Goal: Find specific page/section: Find specific page/section

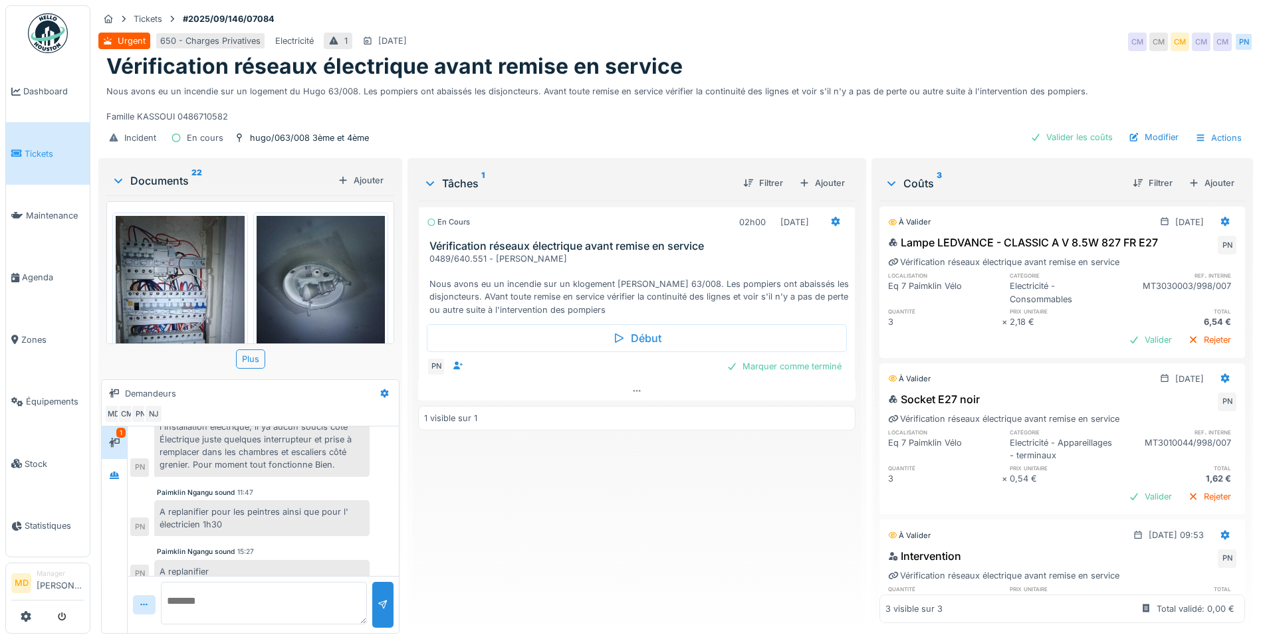
scroll to position [10, 0]
click at [110, 471] on icon at bounding box center [114, 475] width 11 height 9
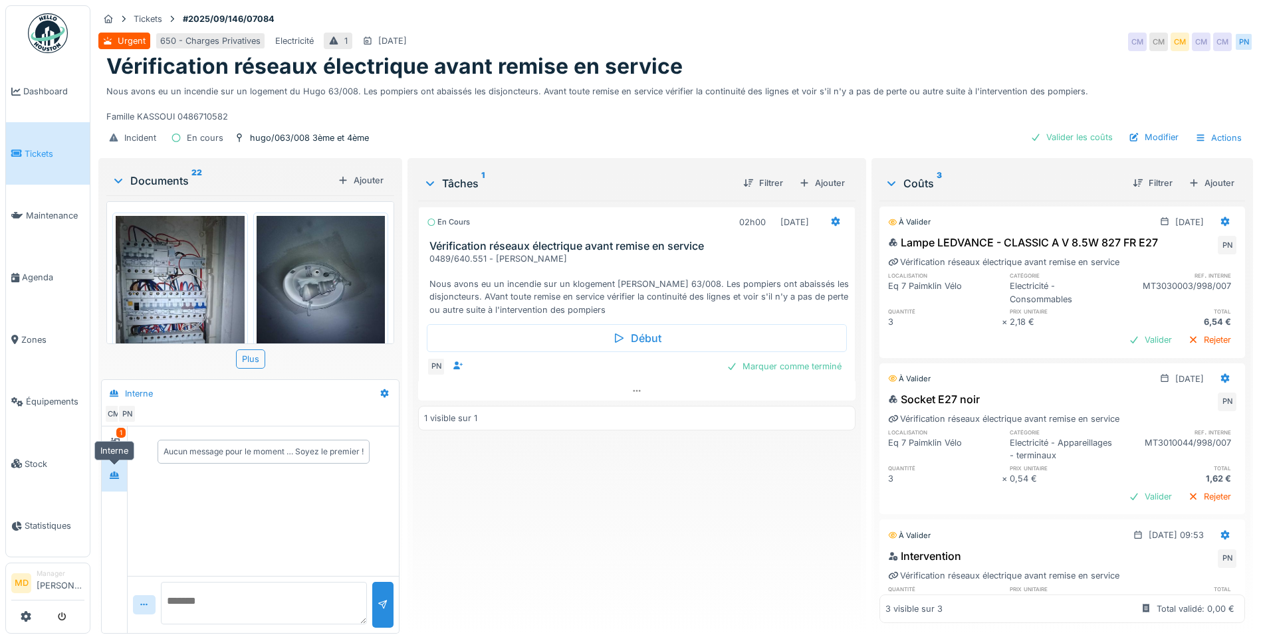
scroll to position [0, 0]
click at [118, 439] on icon at bounding box center [114, 443] width 11 height 9
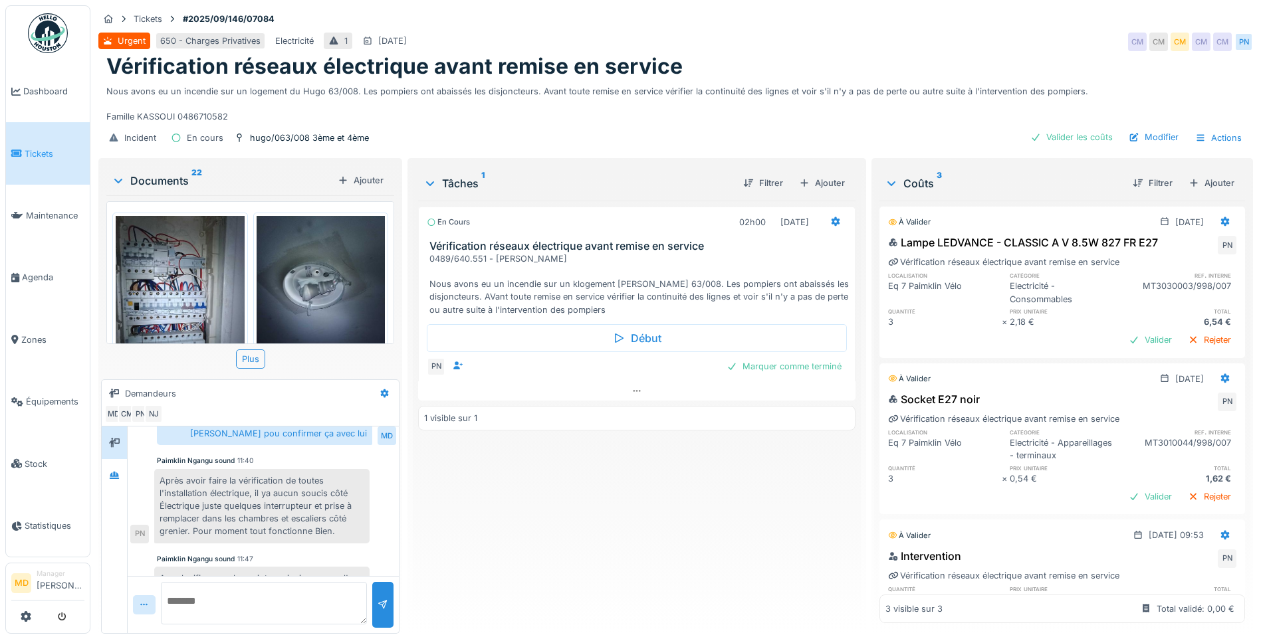
scroll to position [284, 0]
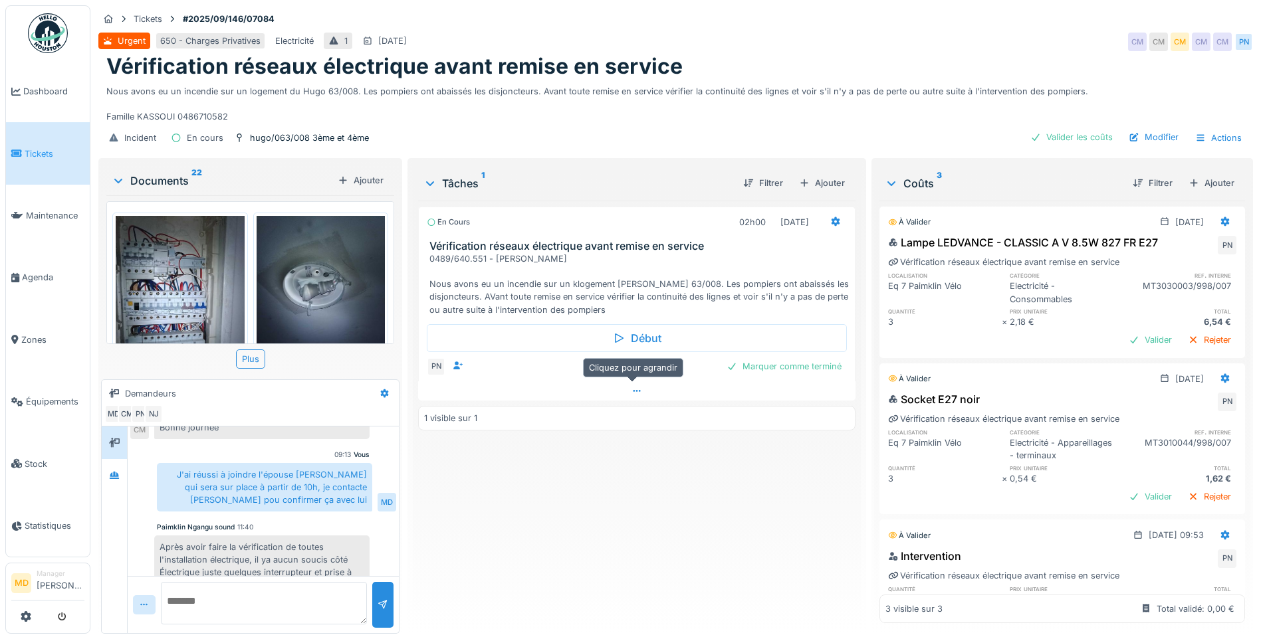
click at [625, 381] on div at bounding box center [636, 390] width 437 height 19
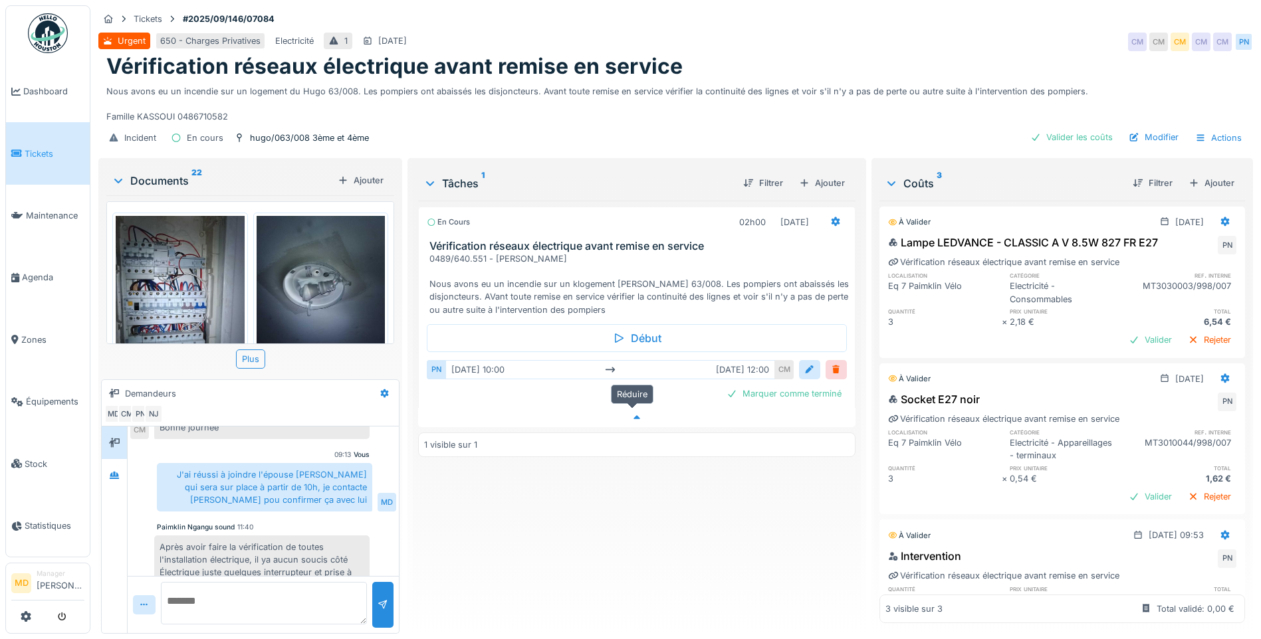
click at [627, 415] on div at bounding box center [636, 417] width 437 height 19
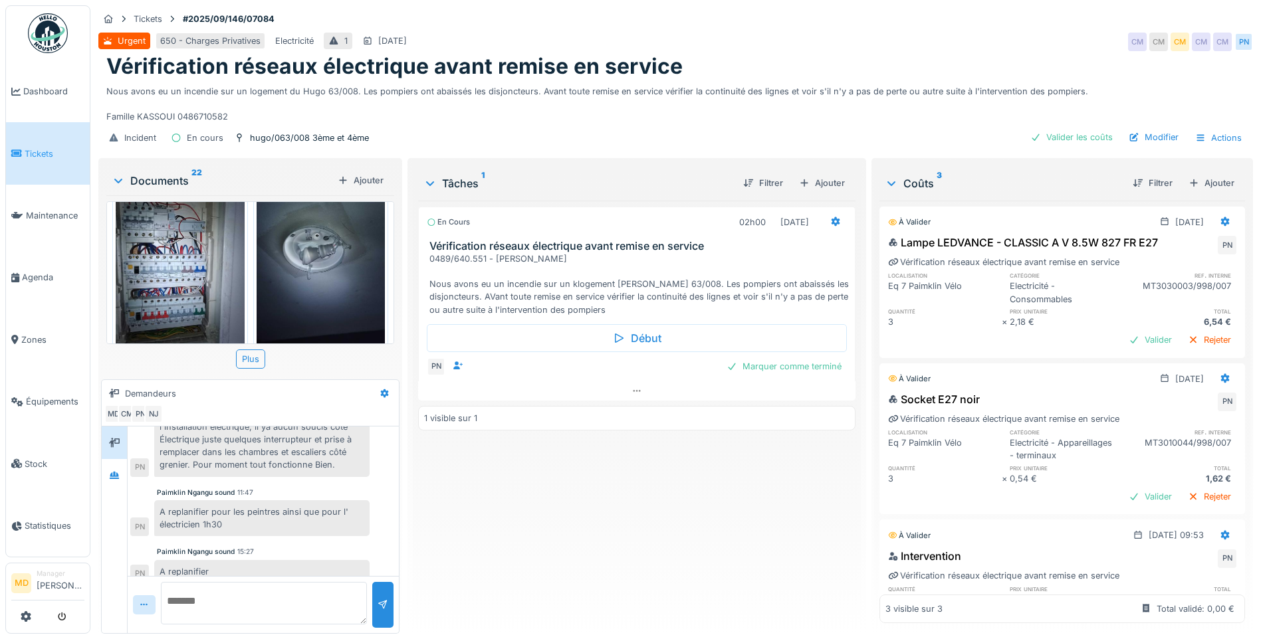
scroll to position [66, 0]
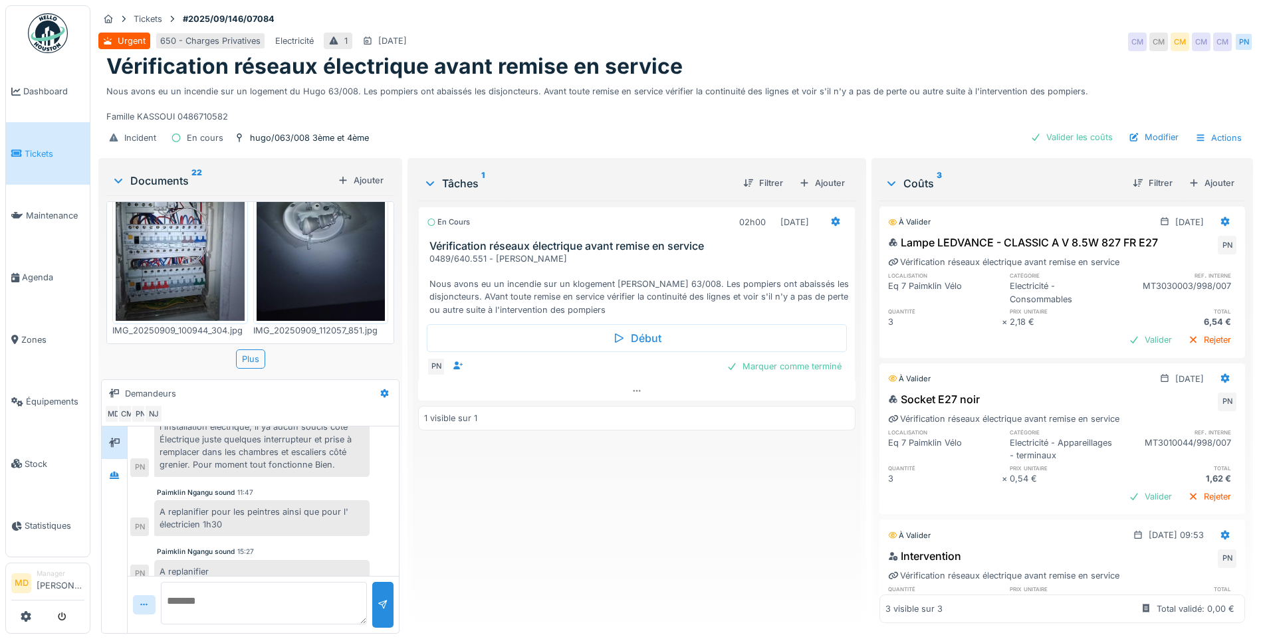
click at [305, 277] on img at bounding box center [320, 235] width 129 height 171
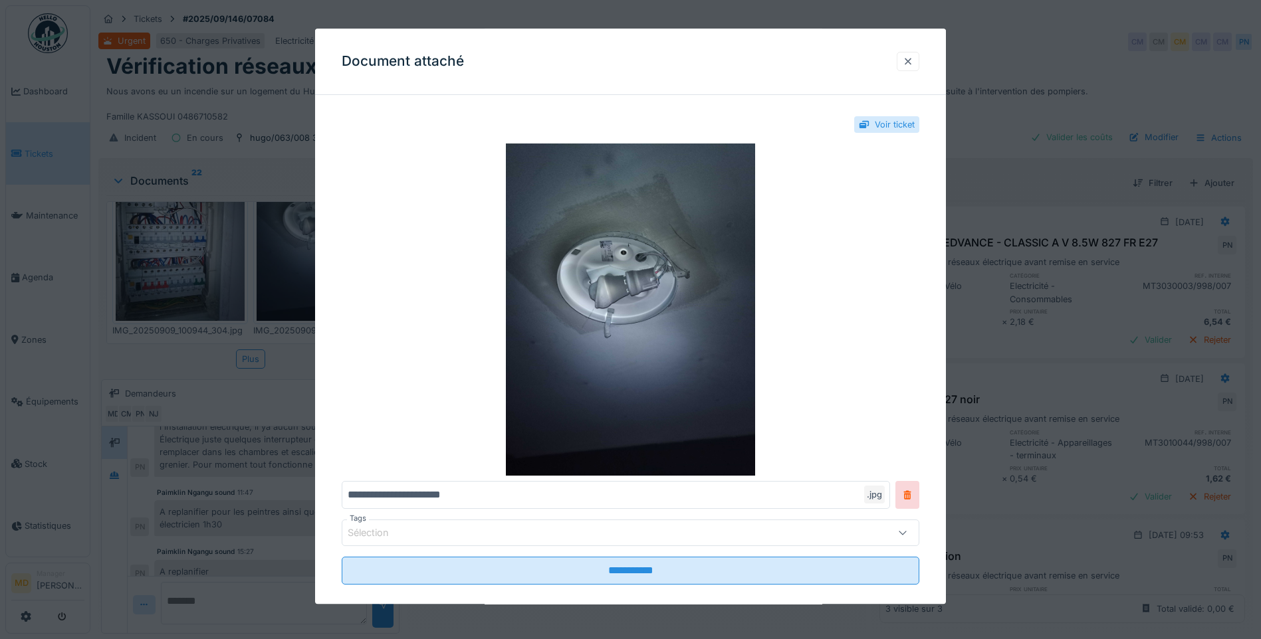
click at [627, 60] on div at bounding box center [907, 61] width 11 height 13
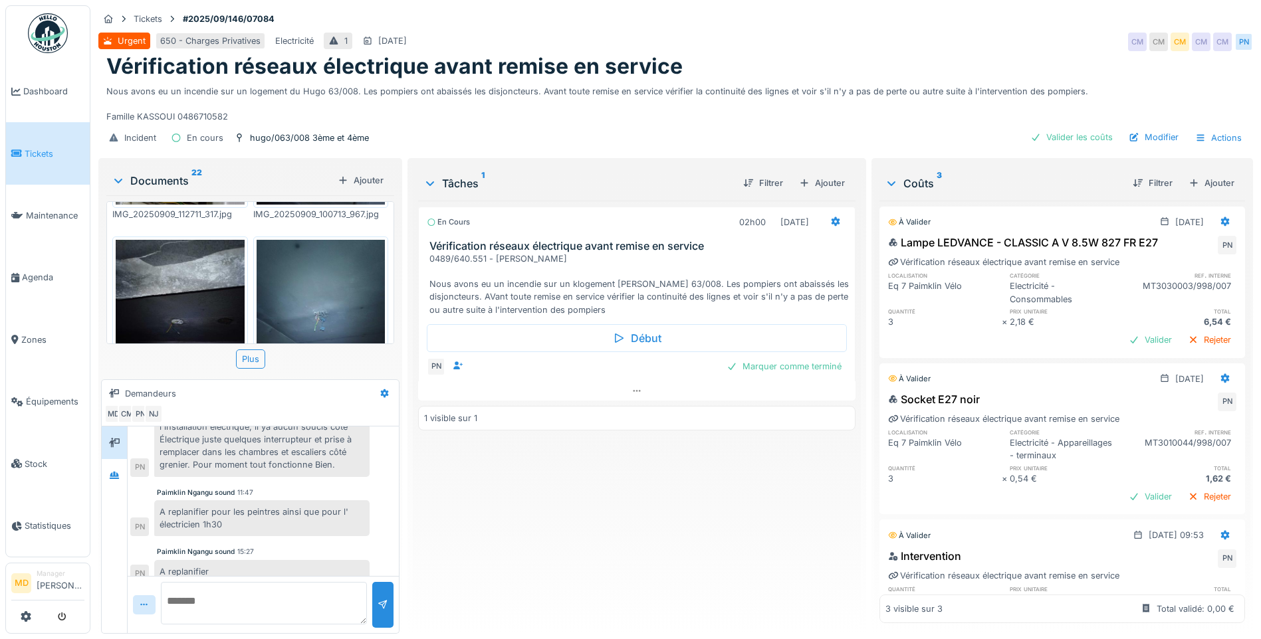
scroll to position [465, 0]
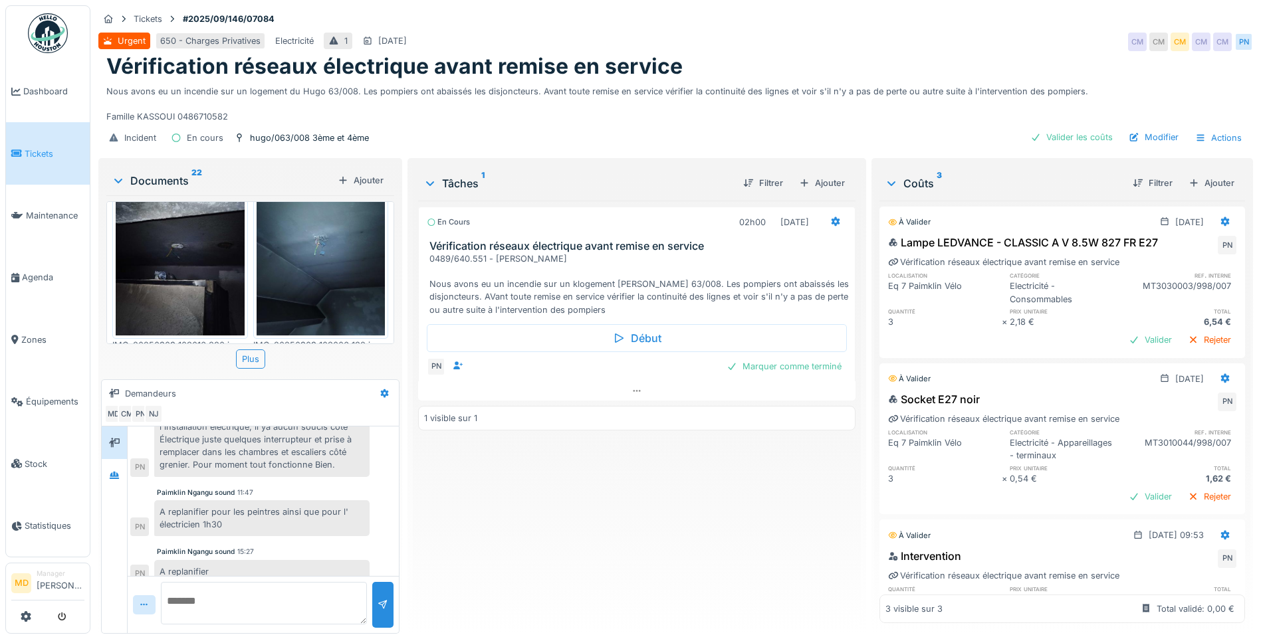
click at [173, 269] on img at bounding box center [180, 249] width 129 height 171
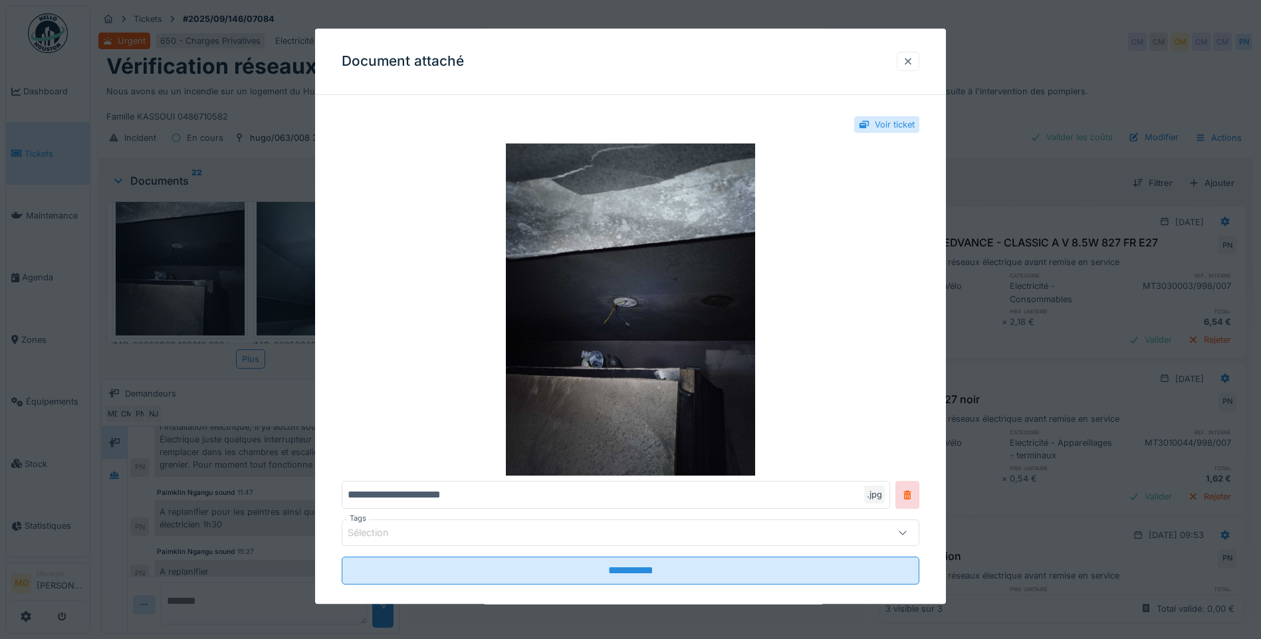
click at [627, 66] on div at bounding box center [907, 61] width 23 height 19
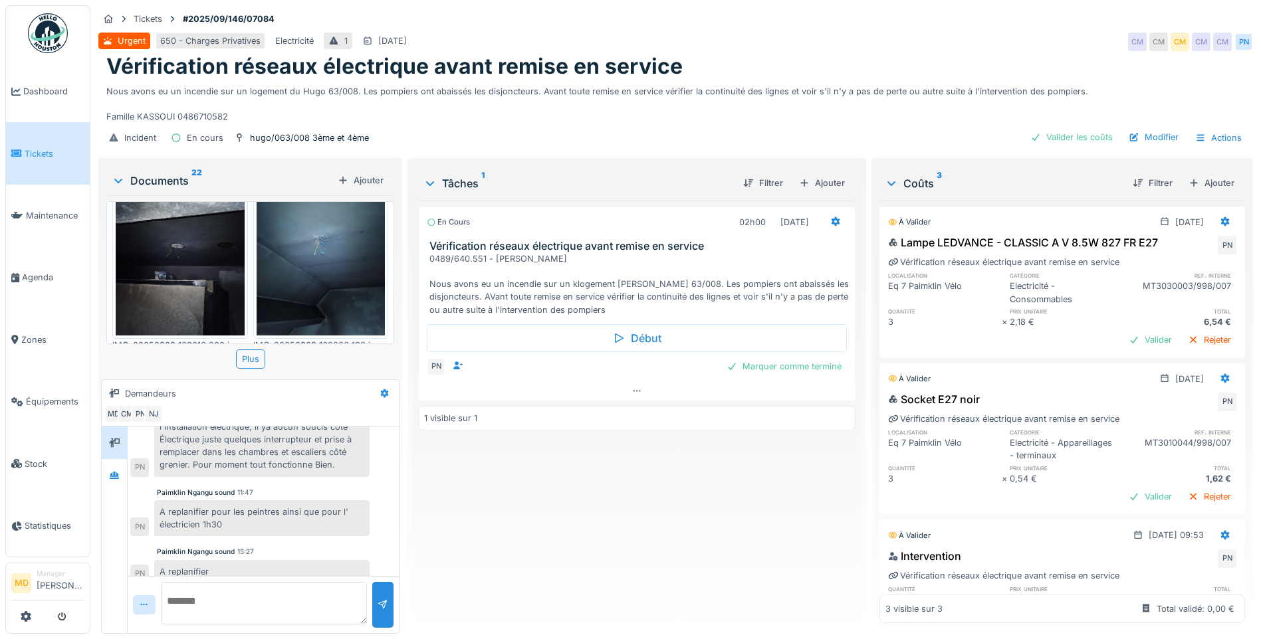
click at [308, 266] on img at bounding box center [320, 249] width 129 height 171
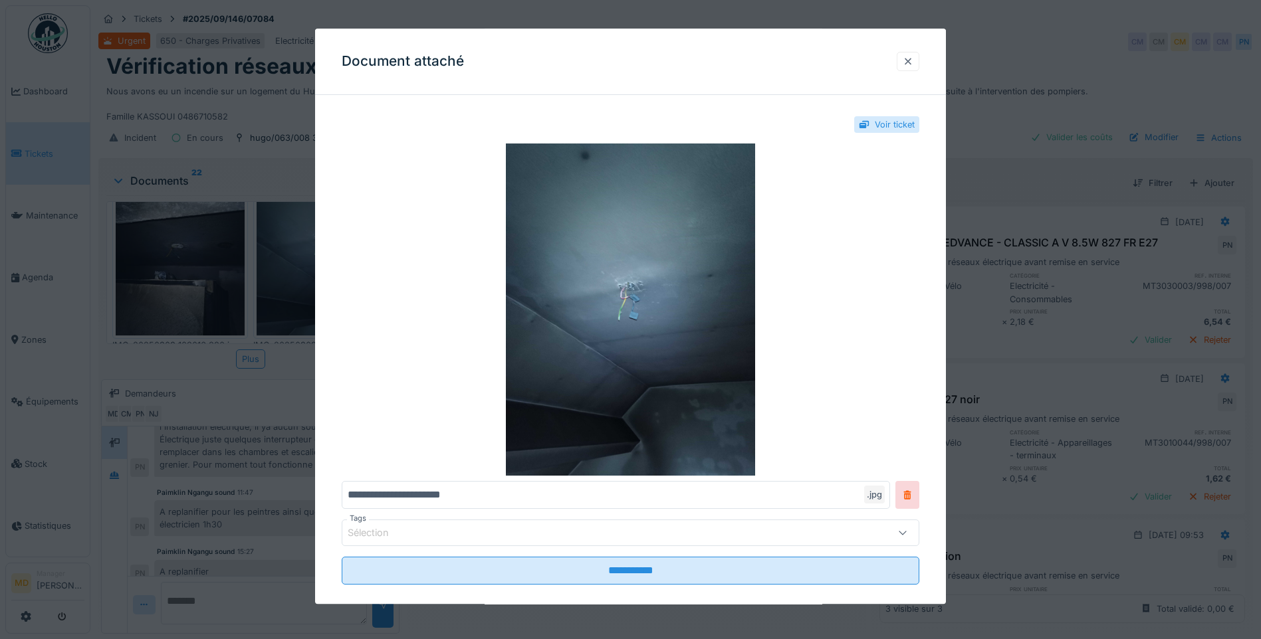
click at [627, 62] on div at bounding box center [907, 61] width 23 height 19
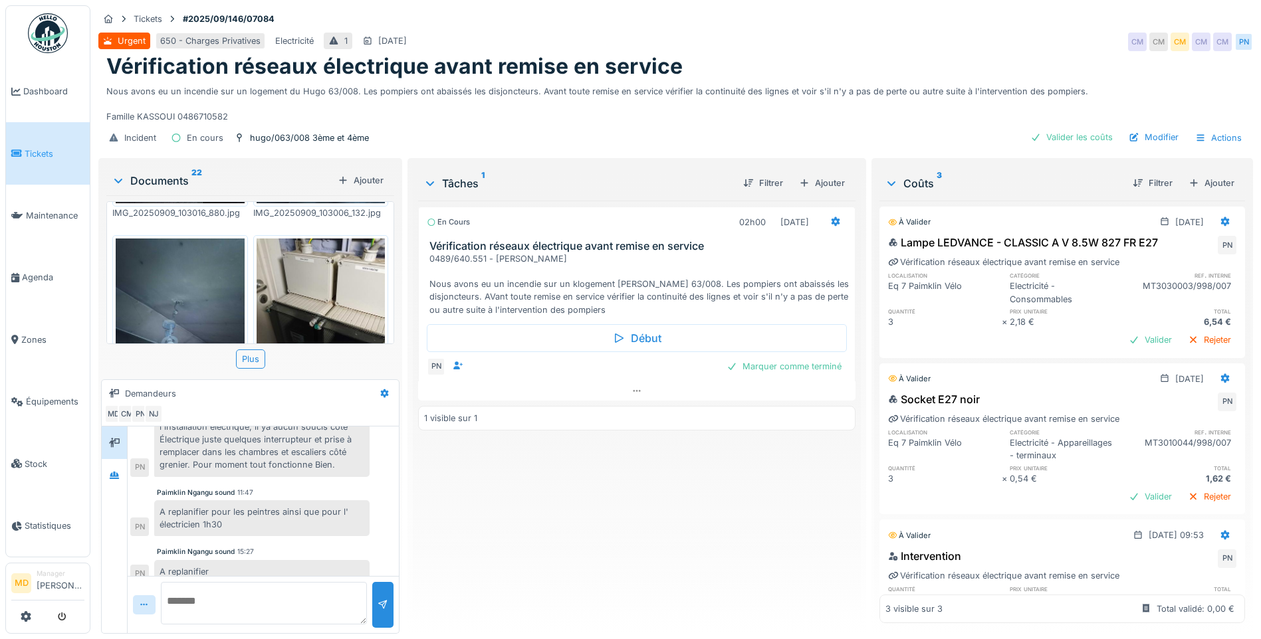
scroll to position [598, 0]
click at [169, 290] on img at bounding box center [180, 323] width 129 height 171
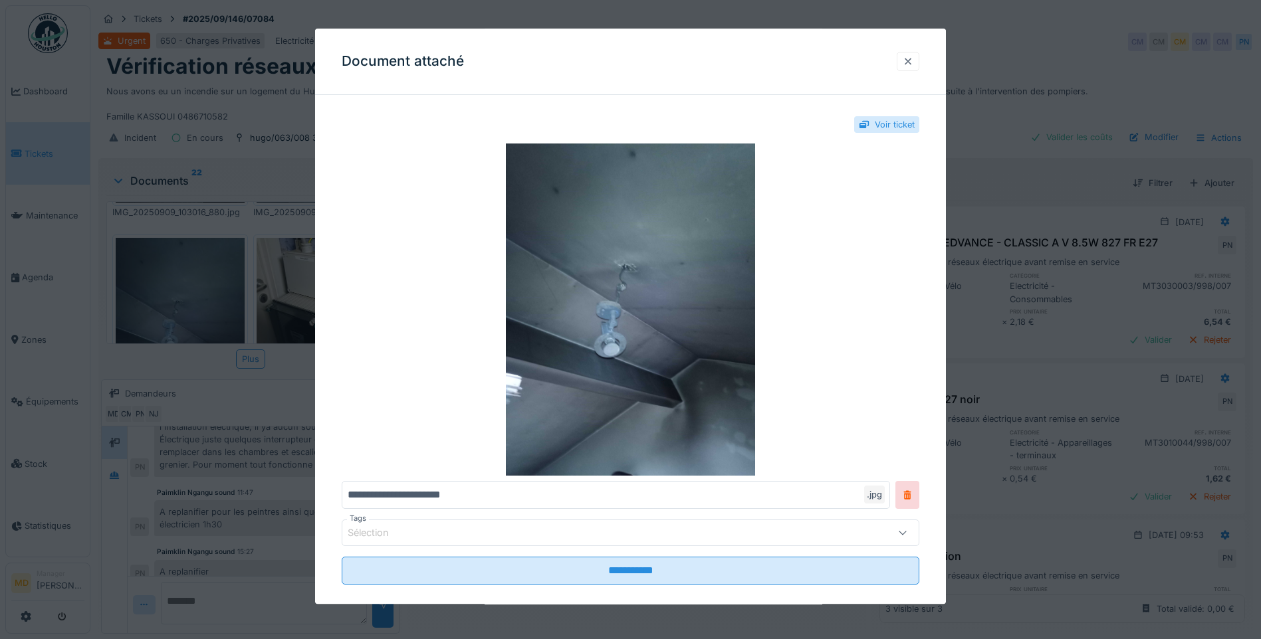
click at [627, 61] on div at bounding box center [907, 61] width 11 height 13
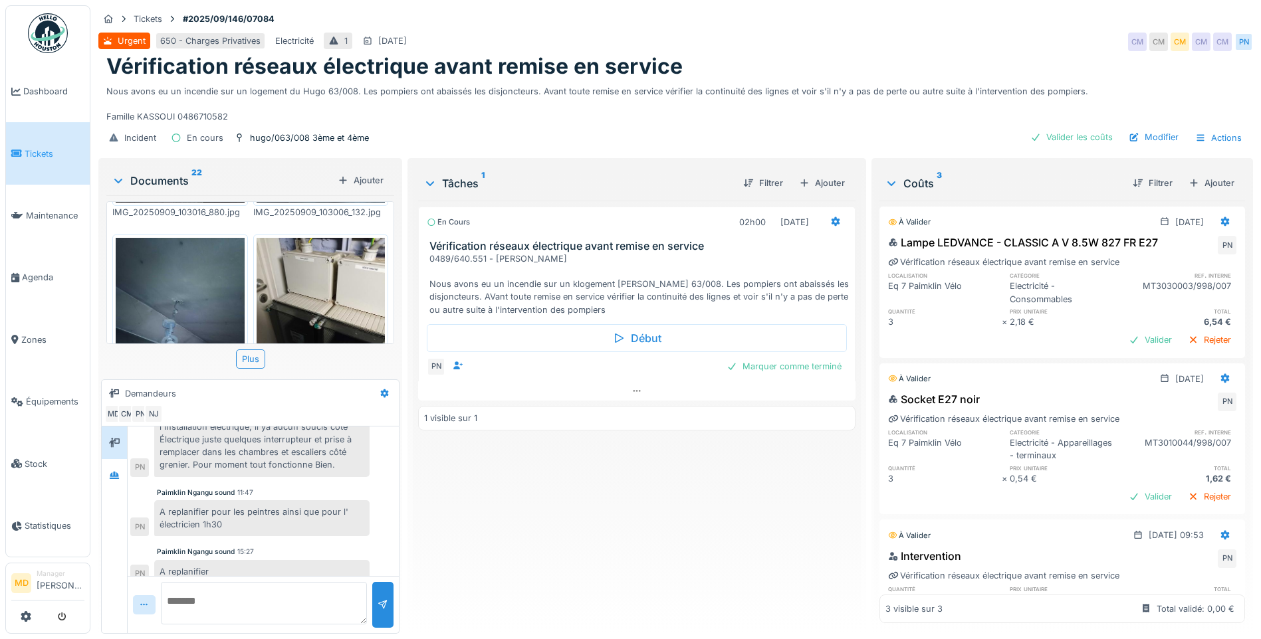
click at [282, 280] on img at bounding box center [320, 323] width 129 height 171
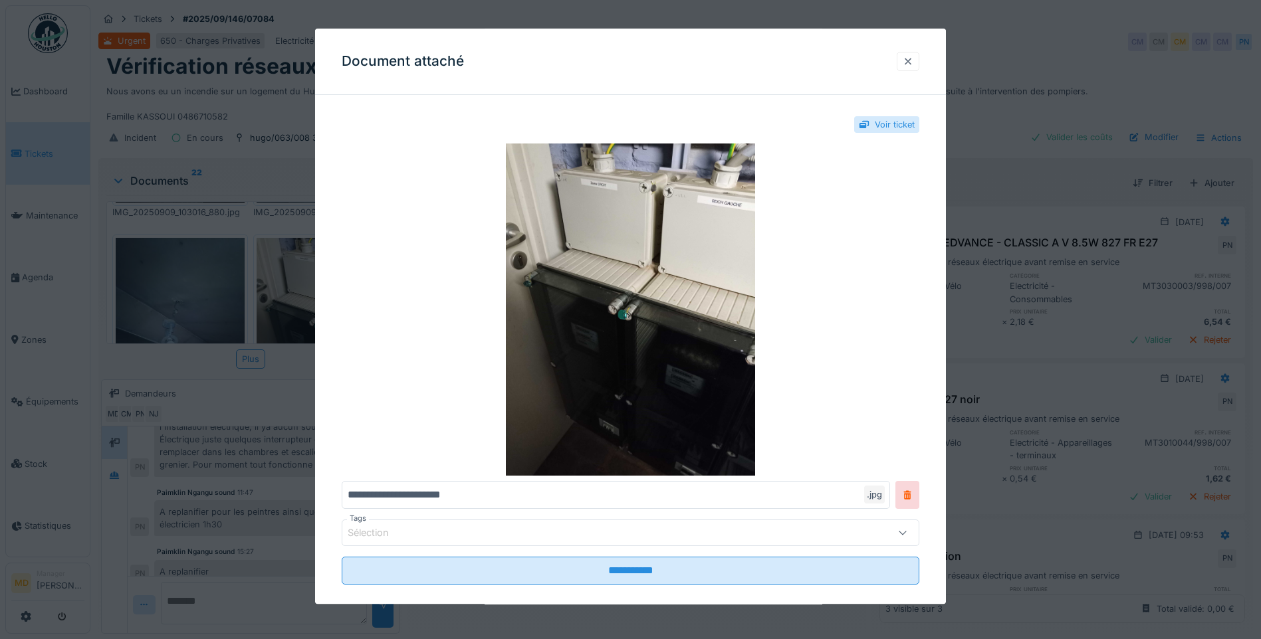
click at [627, 65] on div at bounding box center [907, 61] width 11 height 13
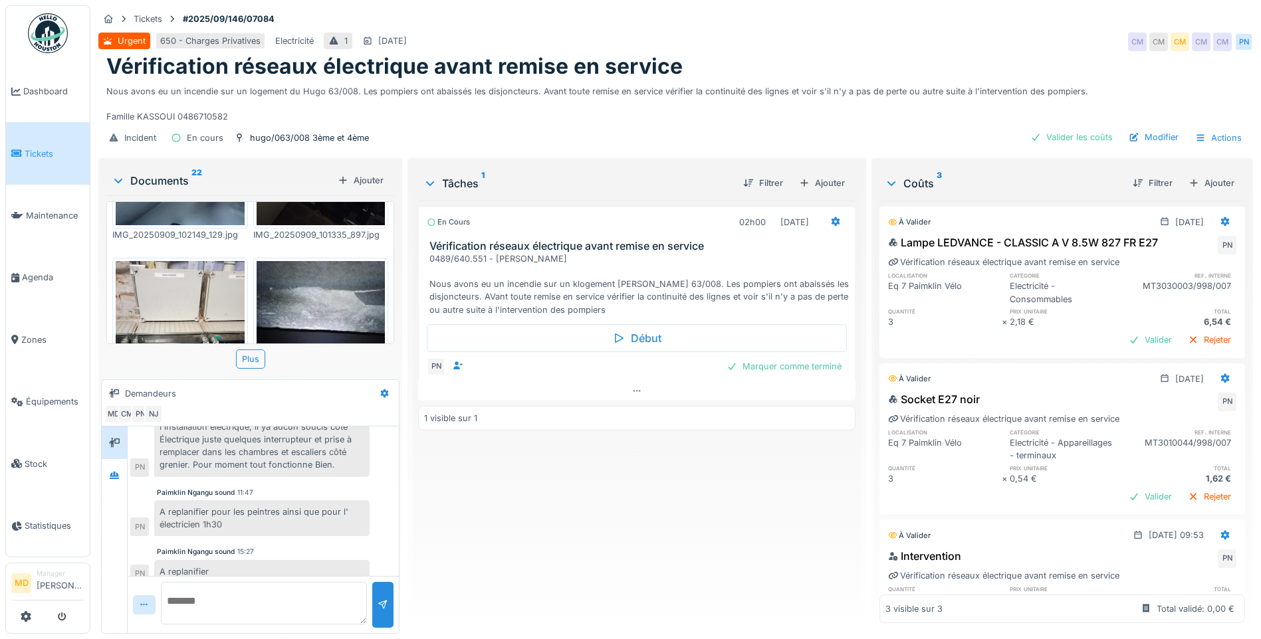
scroll to position [797, 0]
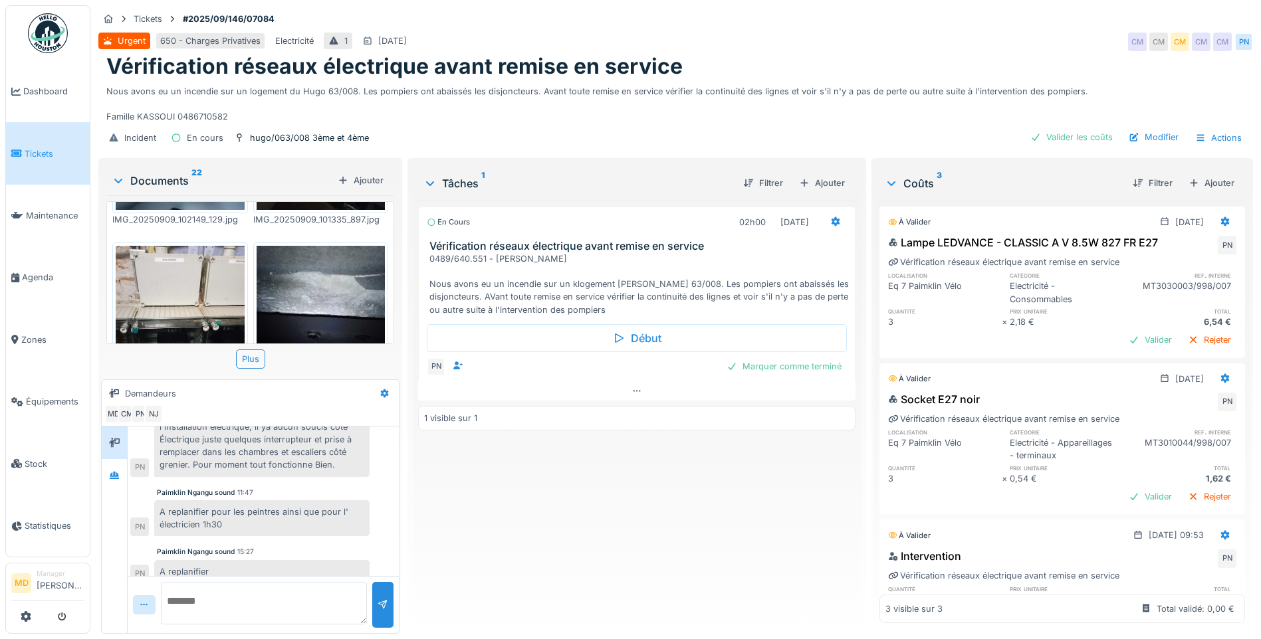
click at [229, 282] on img at bounding box center [180, 331] width 129 height 171
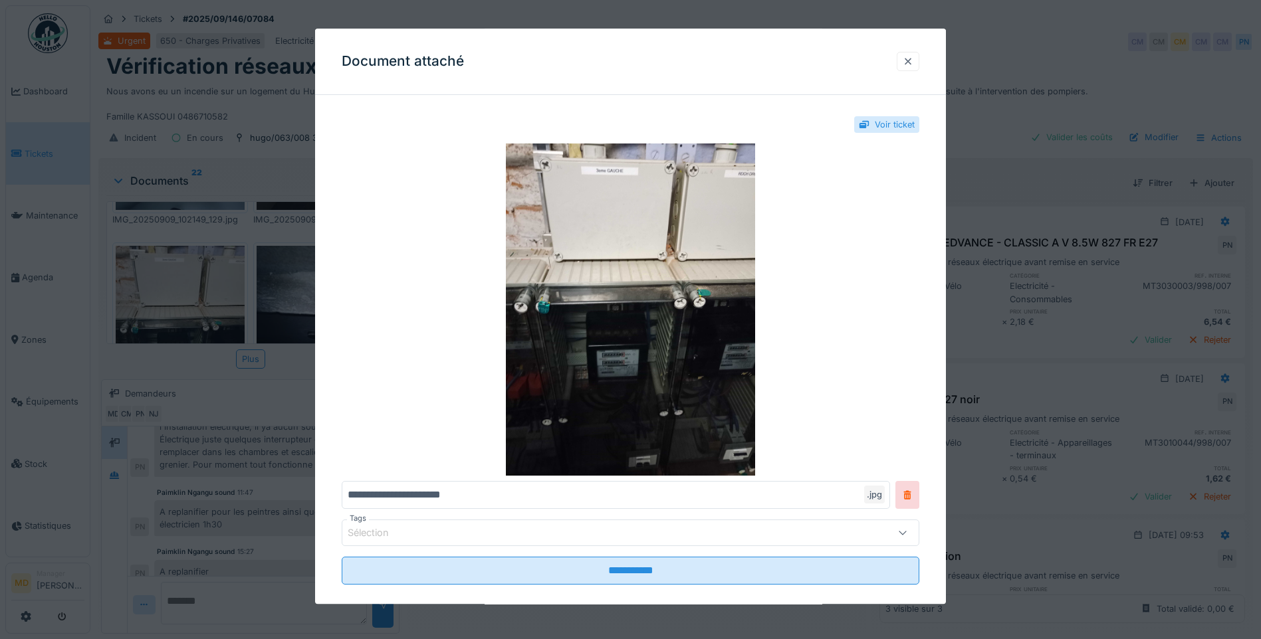
click at [627, 61] on div at bounding box center [907, 61] width 11 height 13
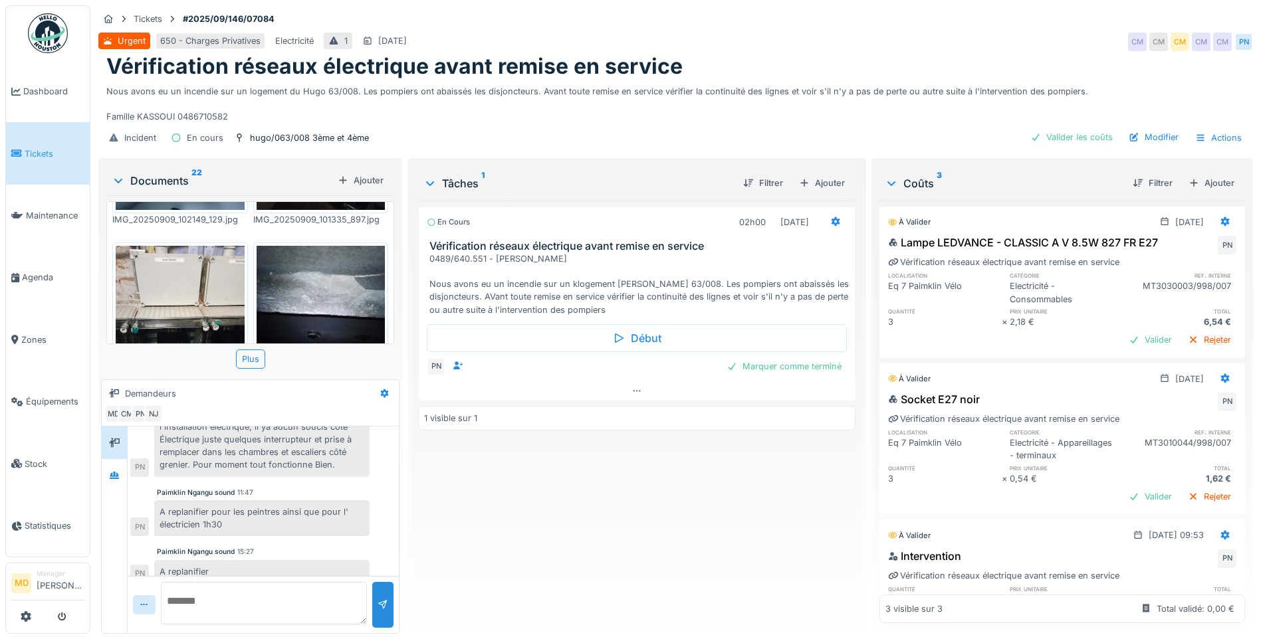
click at [330, 288] on img at bounding box center [320, 331] width 129 height 171
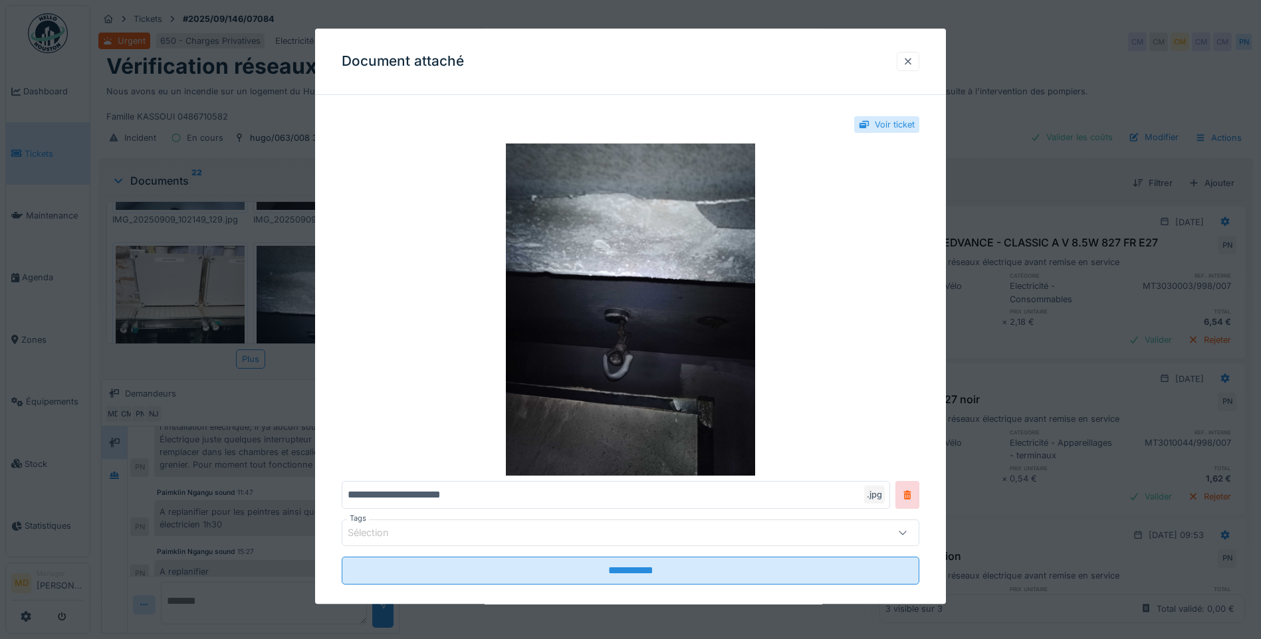
click at [627, 64] on div at bounding box center [907, 61] width 23 height 19
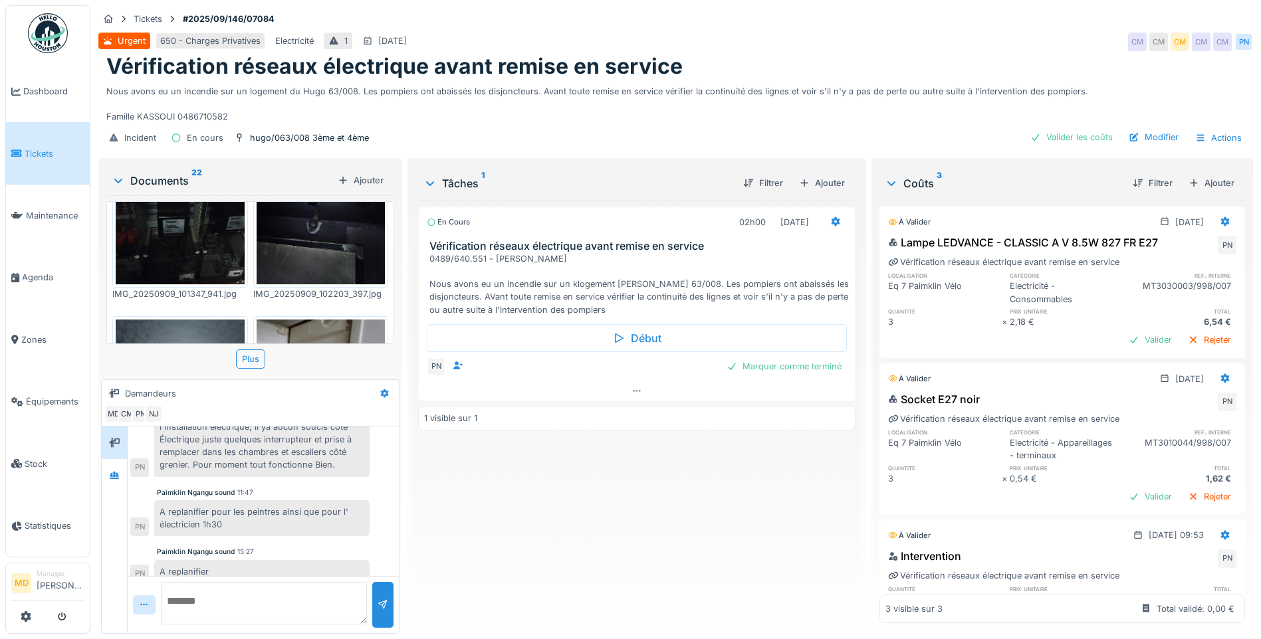
scroll to position [997, 0]
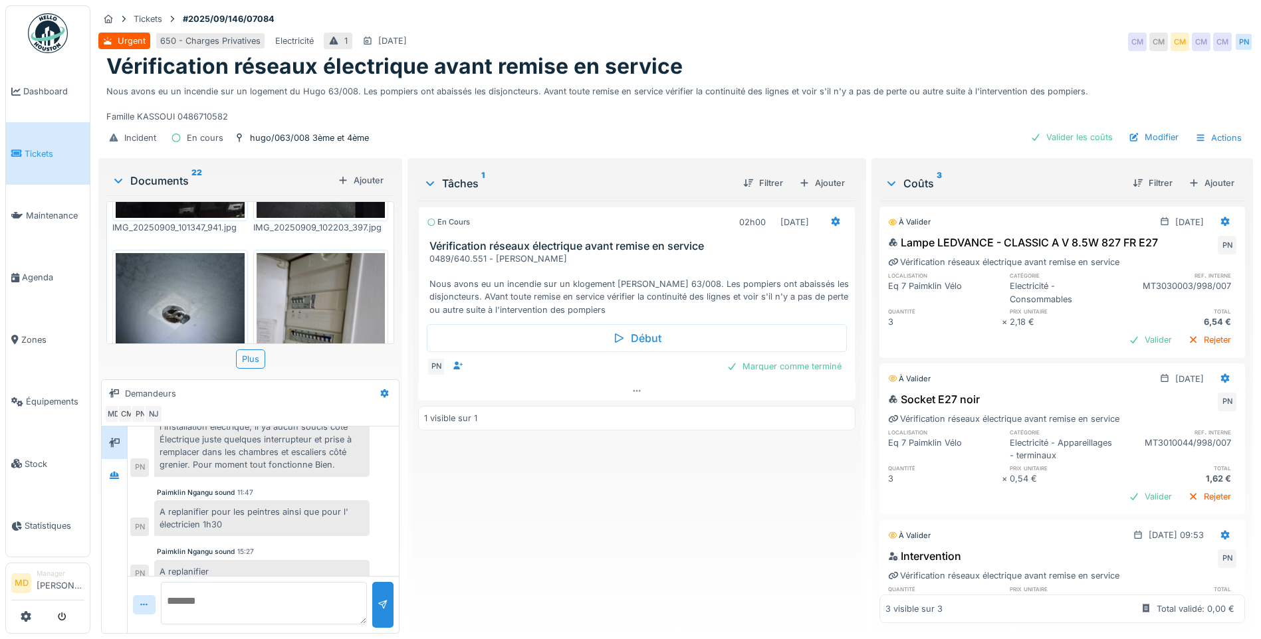
click at [200, 282] on img at bounding box center [180, 338] width 129 height 171
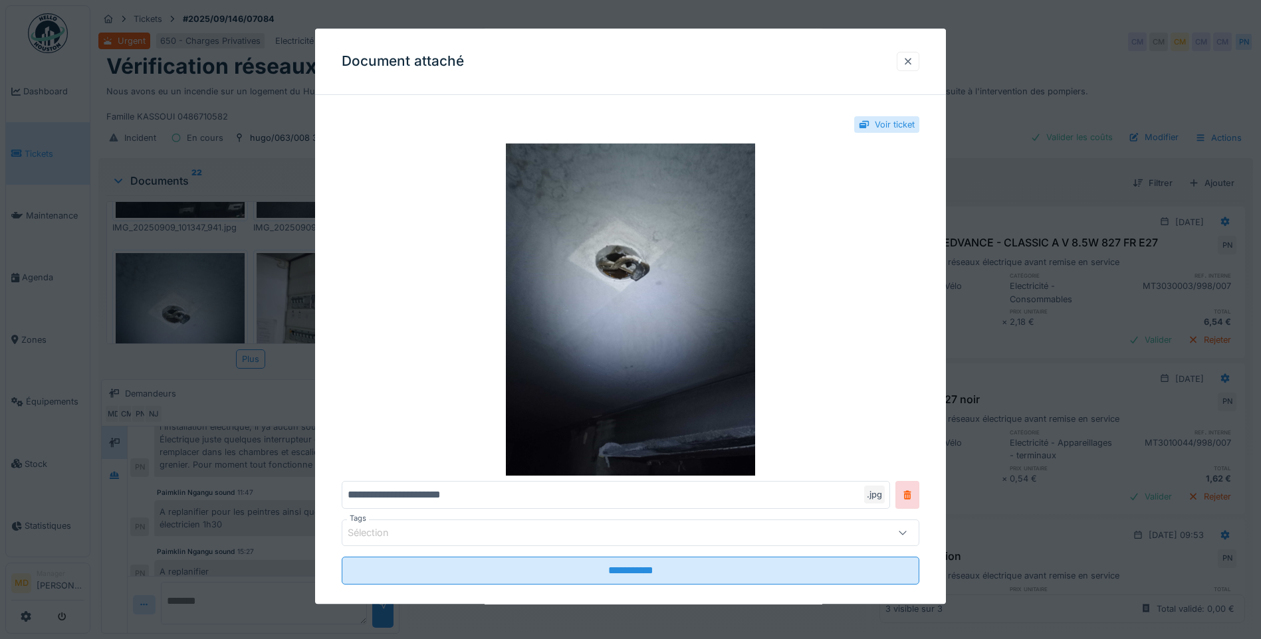
click at [627, 62] on div at bounding box center [907, 61] width 11 height 13
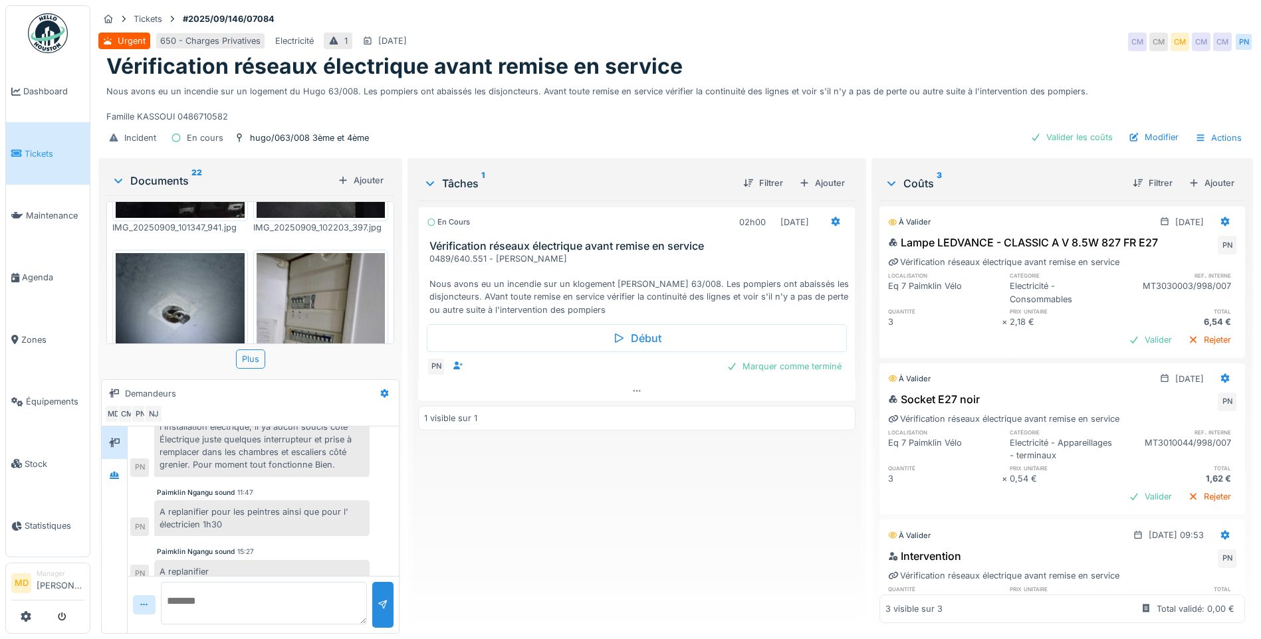
click at [301, 263] on img at bounding box center [320, 338] width 129 height 171
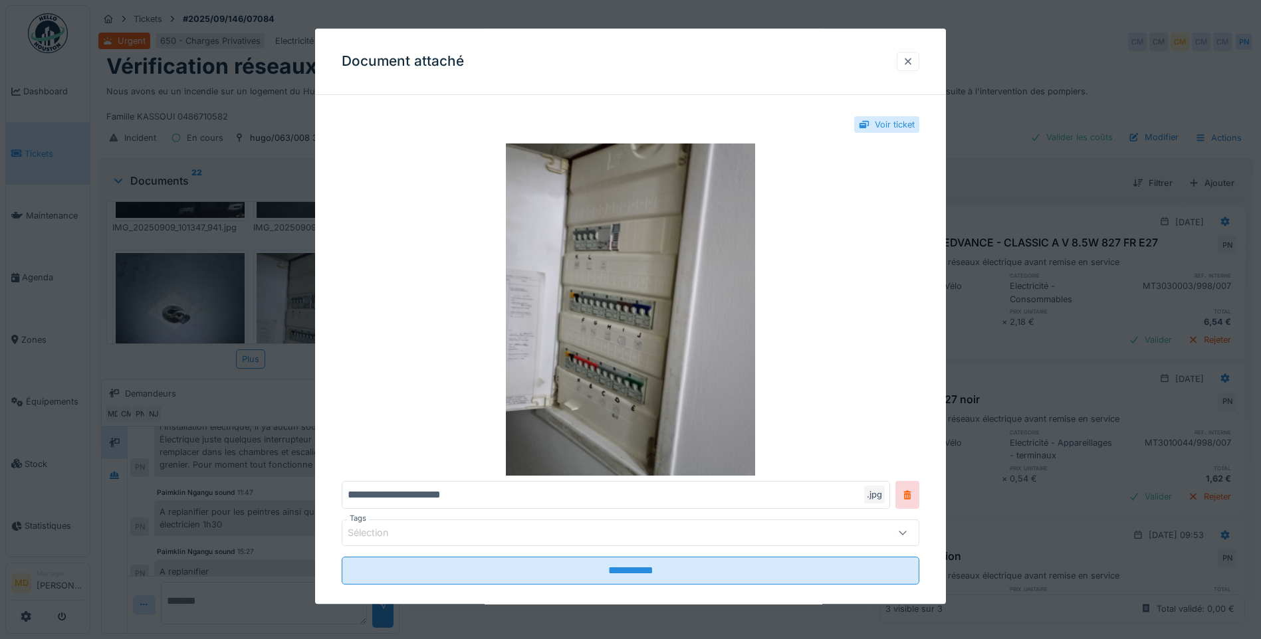
click at [627, 59] on div at bounding box center [907, 61] width 11 height 13
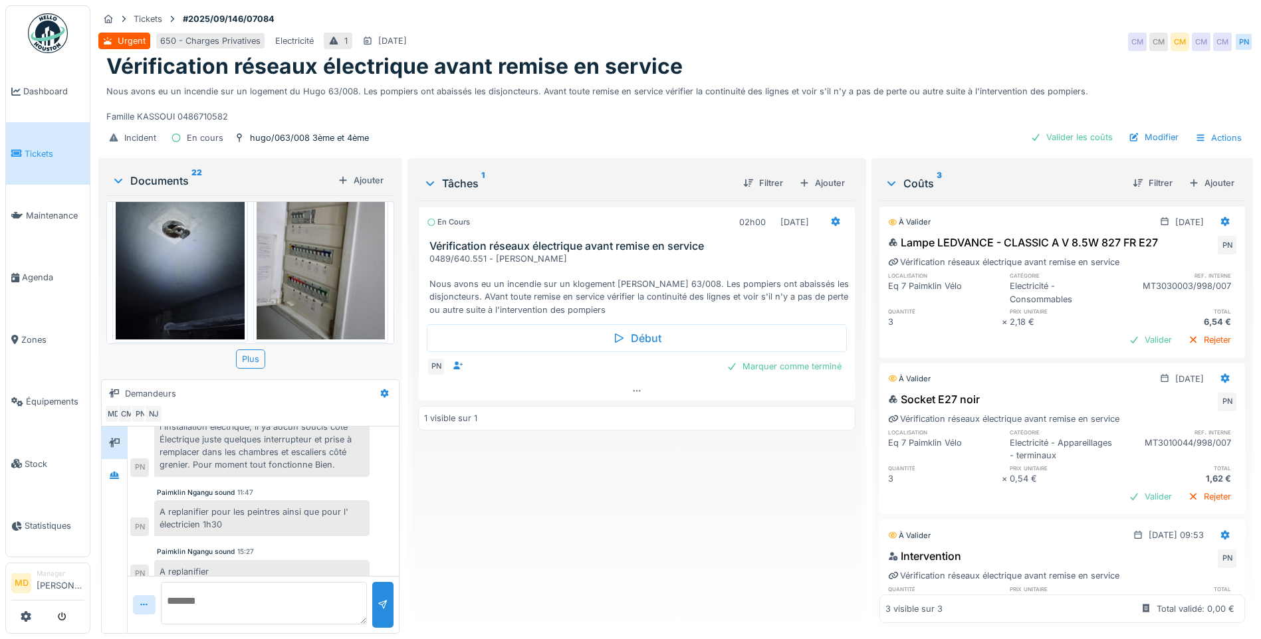
scroll to position [1196, 0]
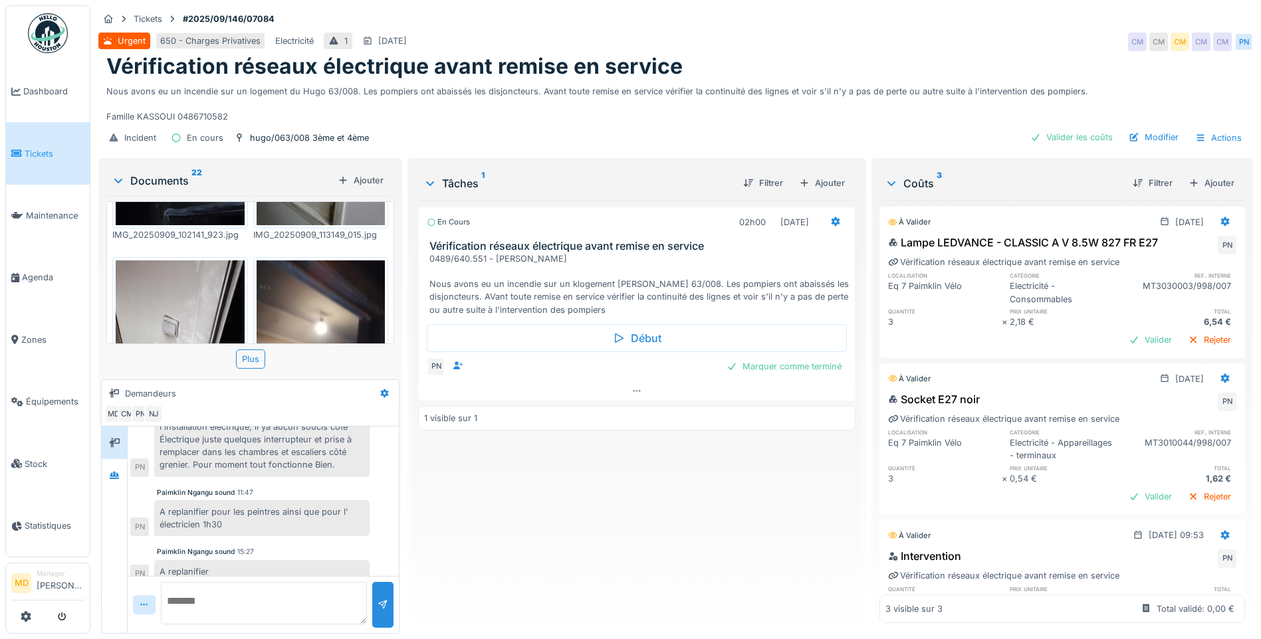
click at [161, 287] on img at bounding box center [180, 345] width 129 height 171
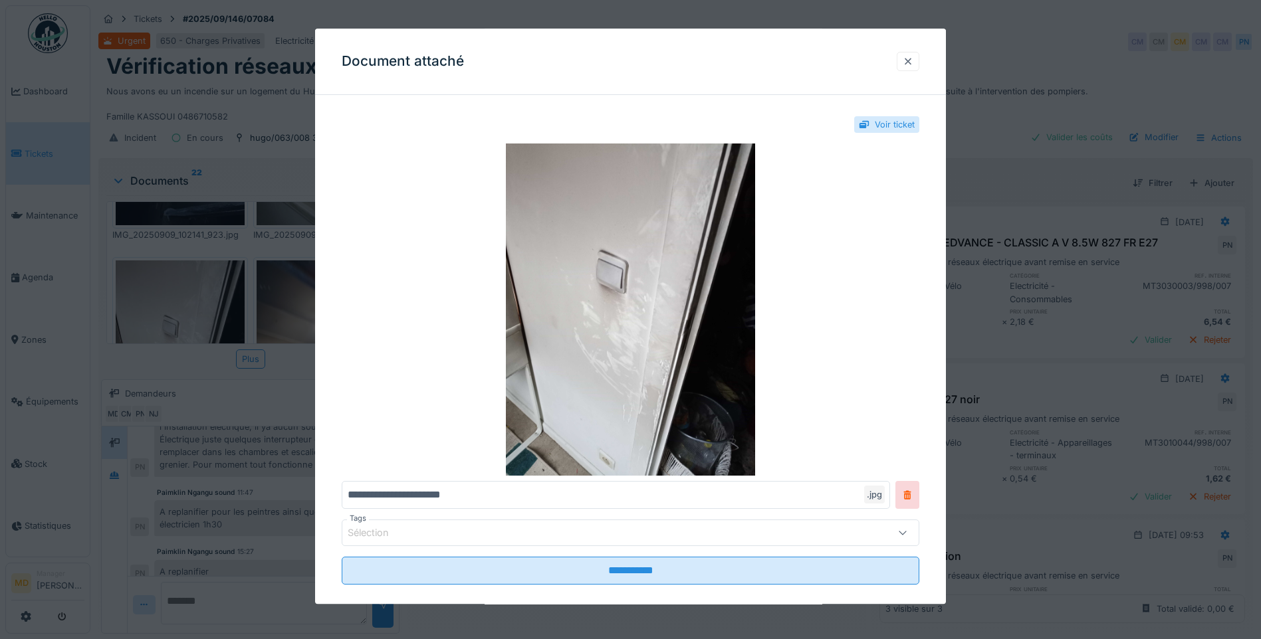
click at [627, 60] on div at bounding box center [907, 61] width 11 height 13
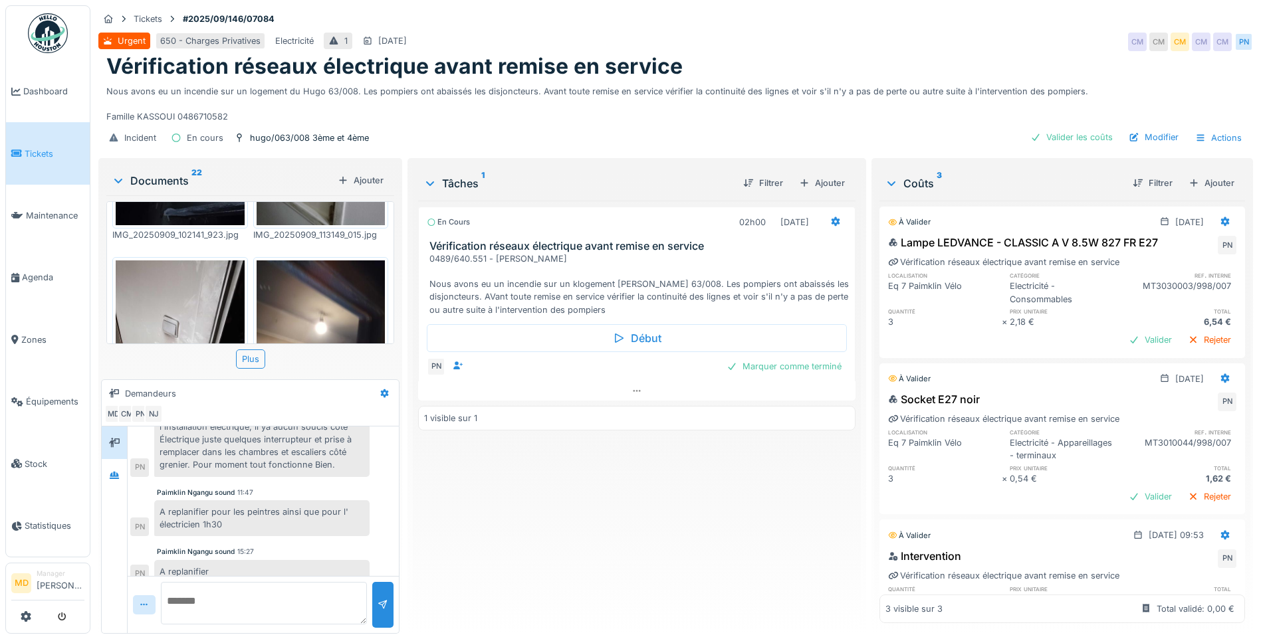
click at [274, 280] on img at bounding box center [320, 345] width 129 height 171
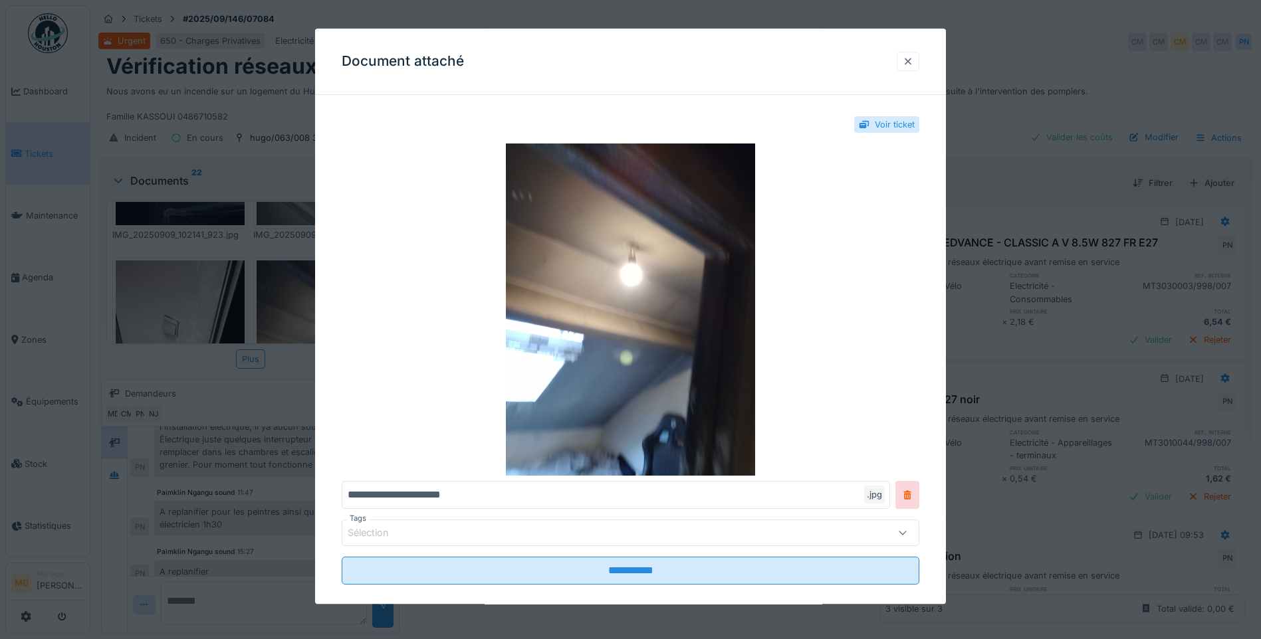
click at [627, 66] on div at bounding box center [907, 61] width 11 height 13
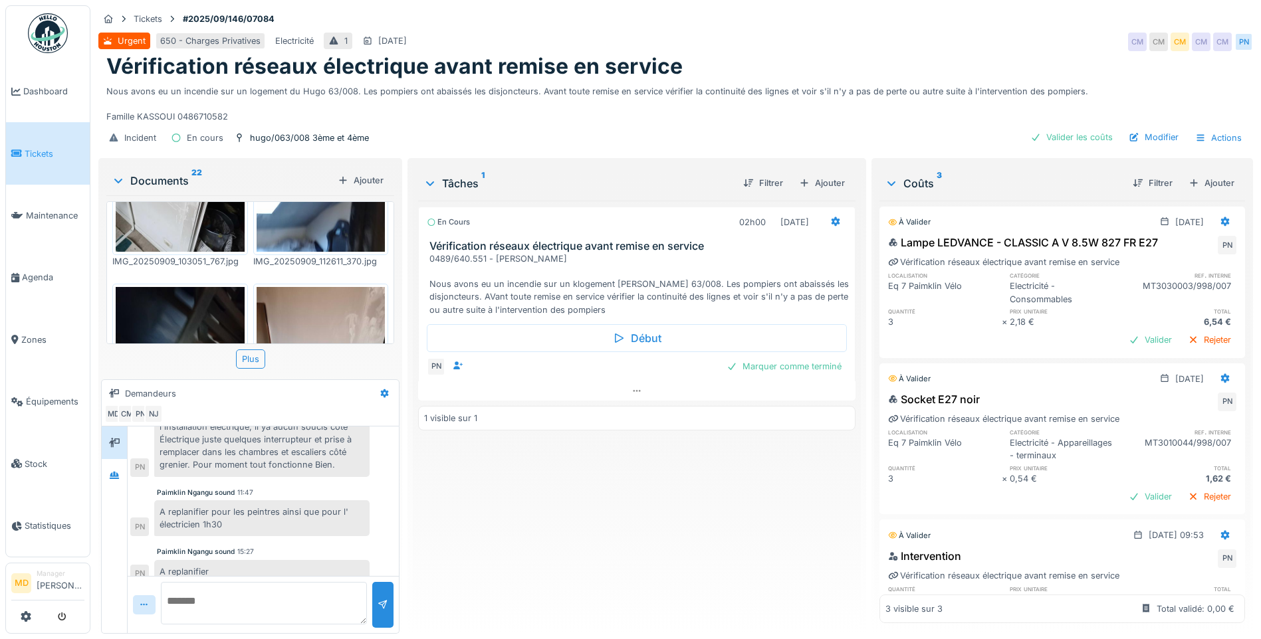
scroll to position [1395, 0]
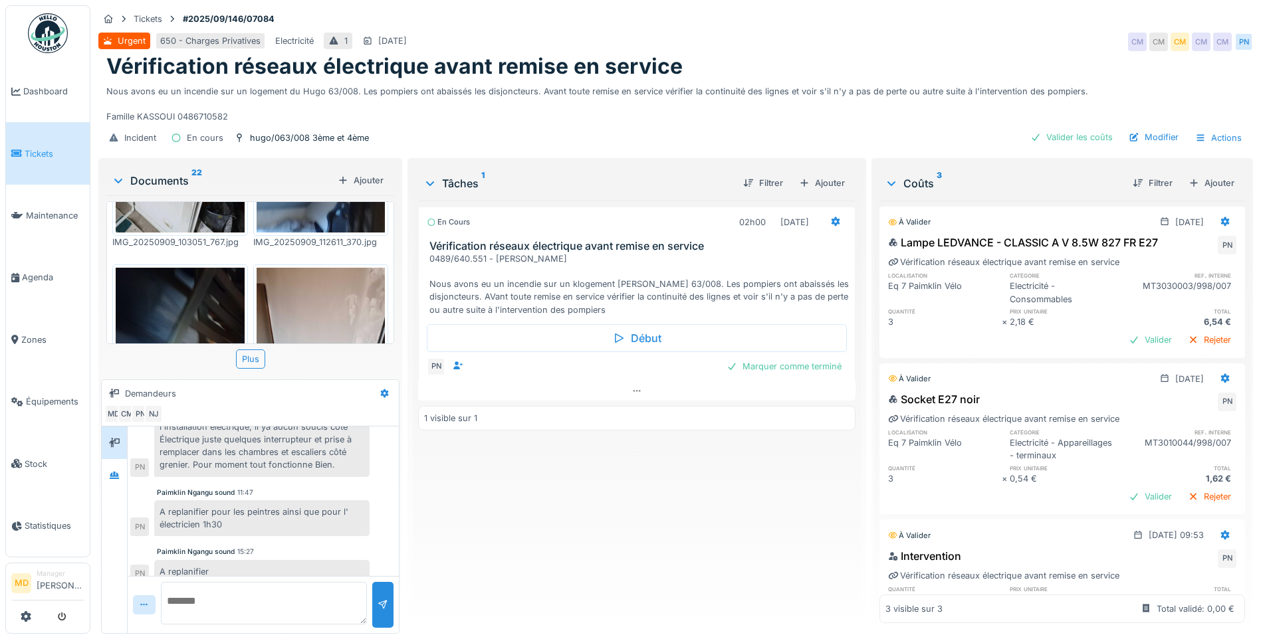
click at [187, 280] on img at bounding box center [180, 353] width 129 height 171
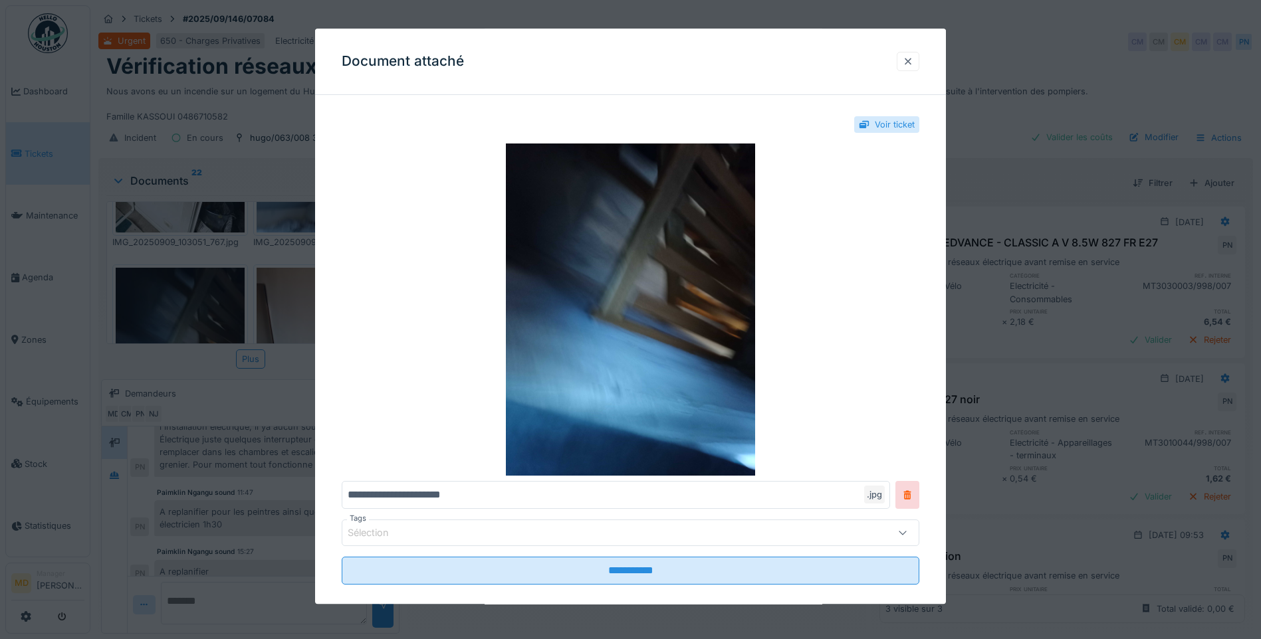
click at [627, 60] on div at bounding box center [907, 61] width 11 height 13
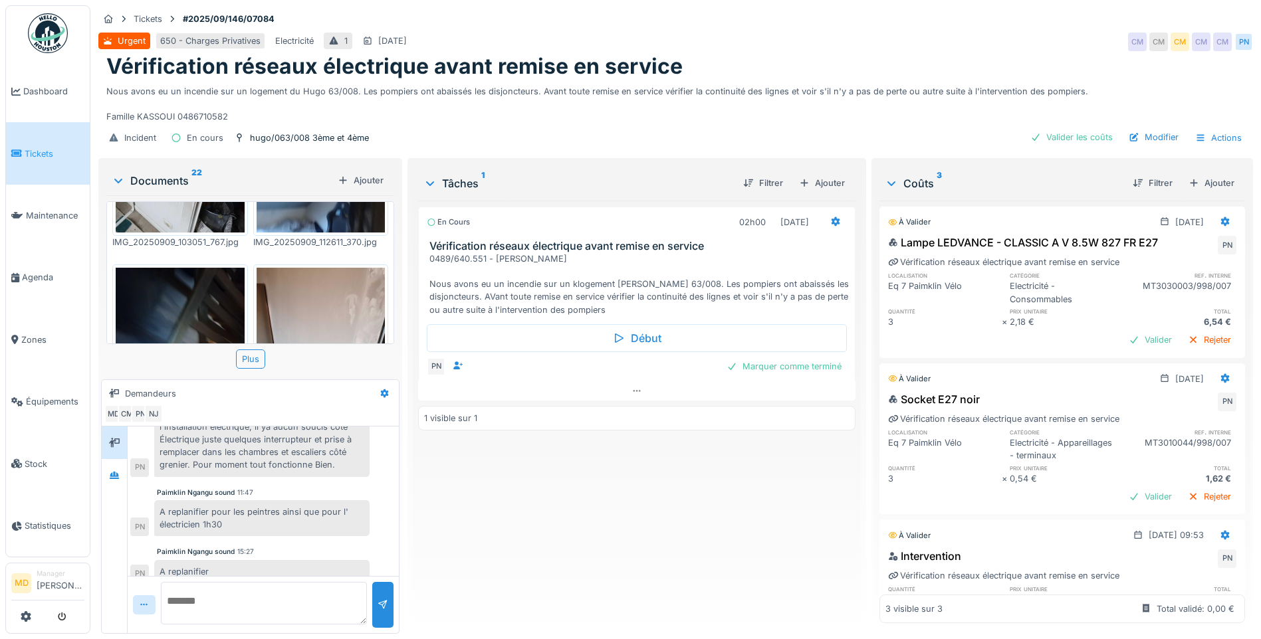
click at [307, 274] on img at bounding box center [320, 353] width 129 height 171
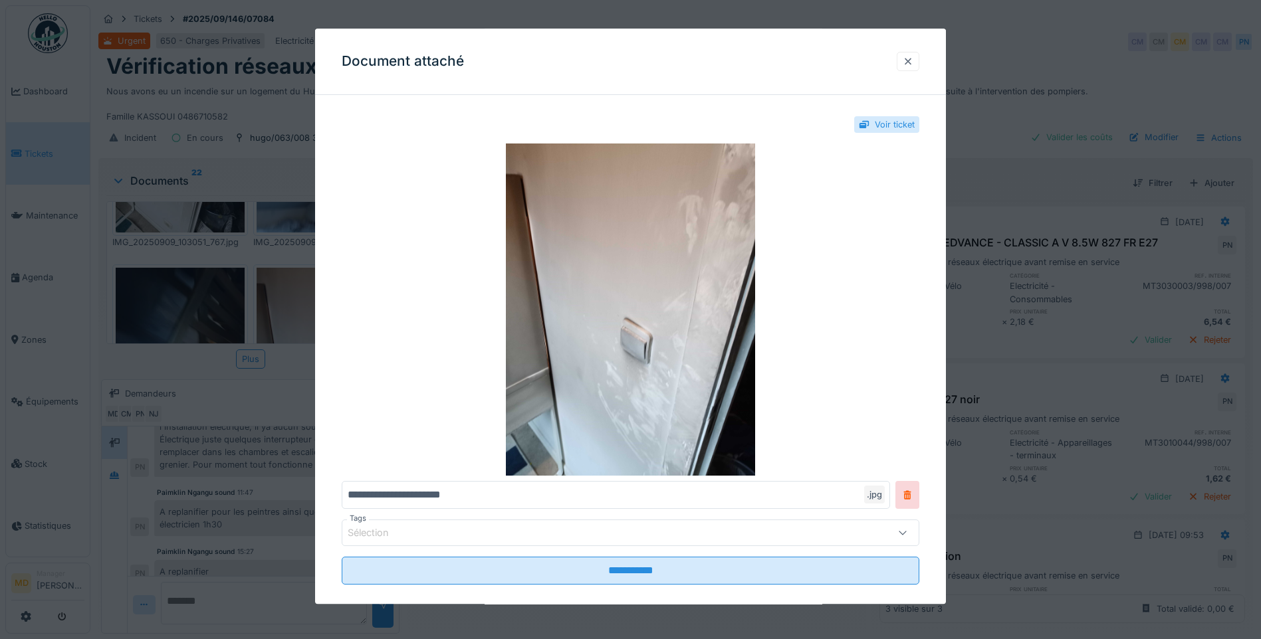
click at [627, 61] on div at bounding box center [907, 61] width 11 height 13
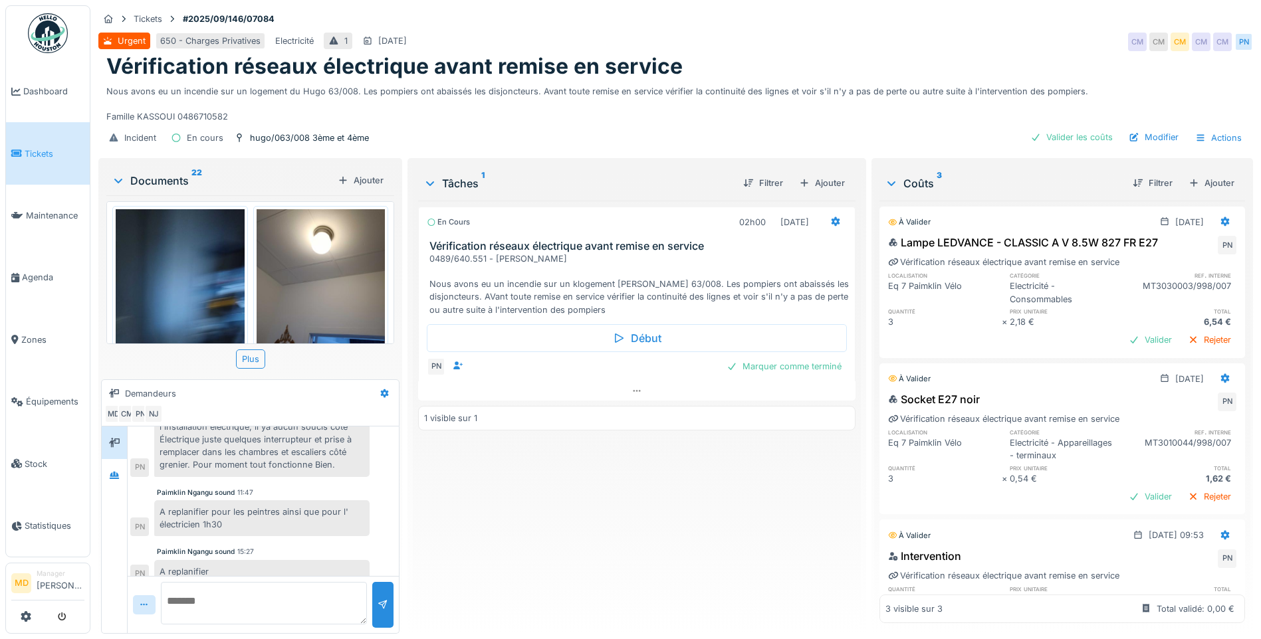
scroll to position [1595, 0]
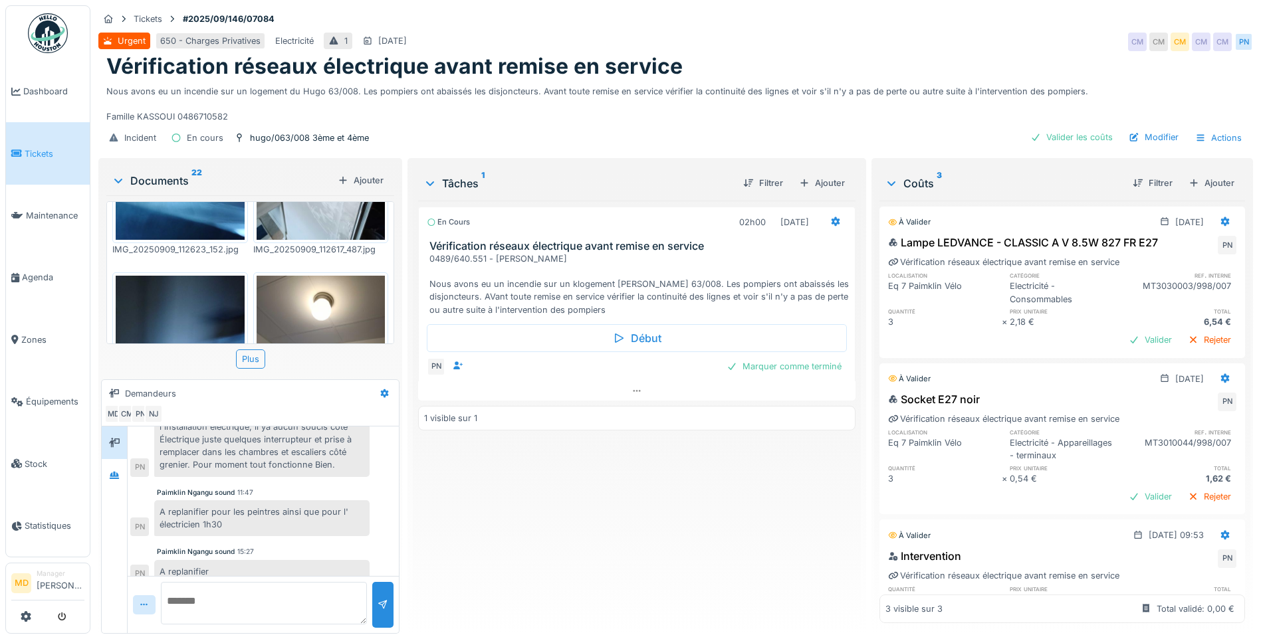
click at [165, 282] on img at bounding box center [180, 361] width 129 height 171
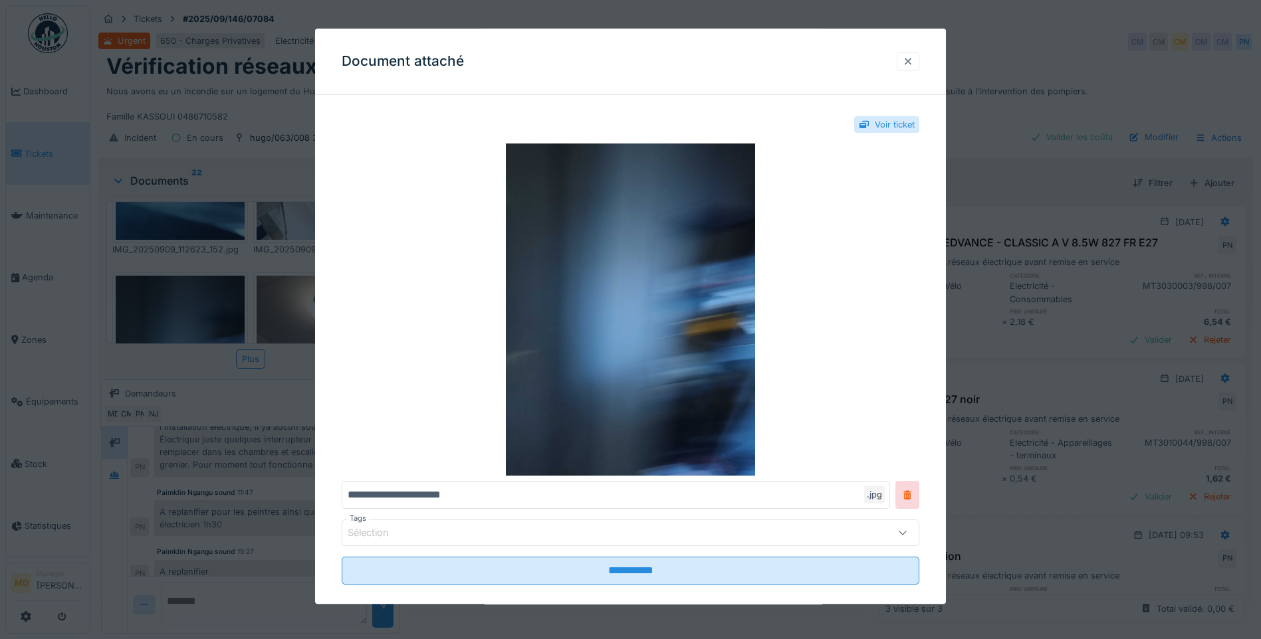
click at [627, 65] on div at bounding box center [907, 61] width 11 height 13
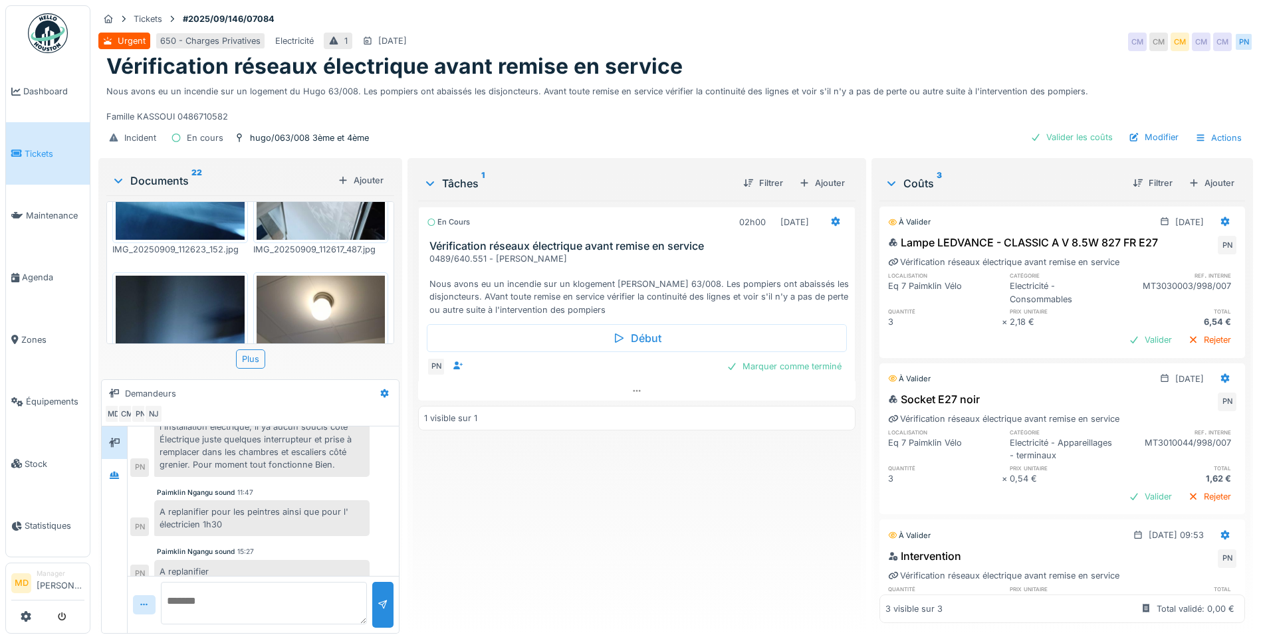
click at [320, 296] on img at bounding box center [320, 361] width 129 height 171
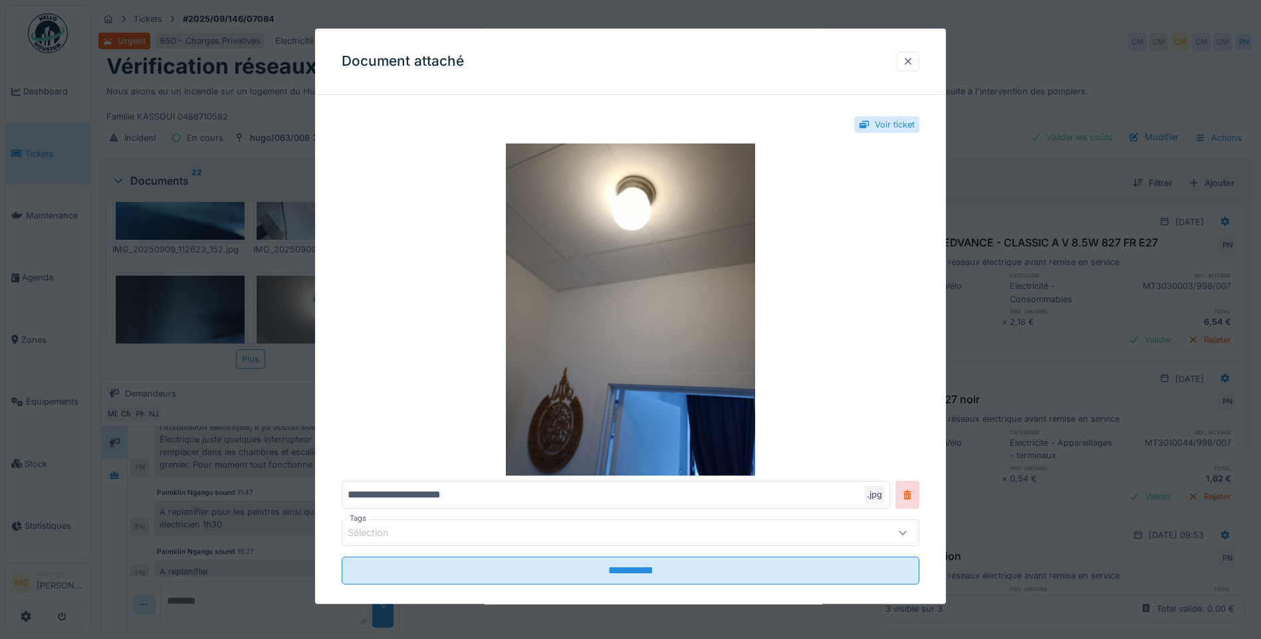
click at [627, 63] on div at bounding box center [907, 61] width 11 height 13
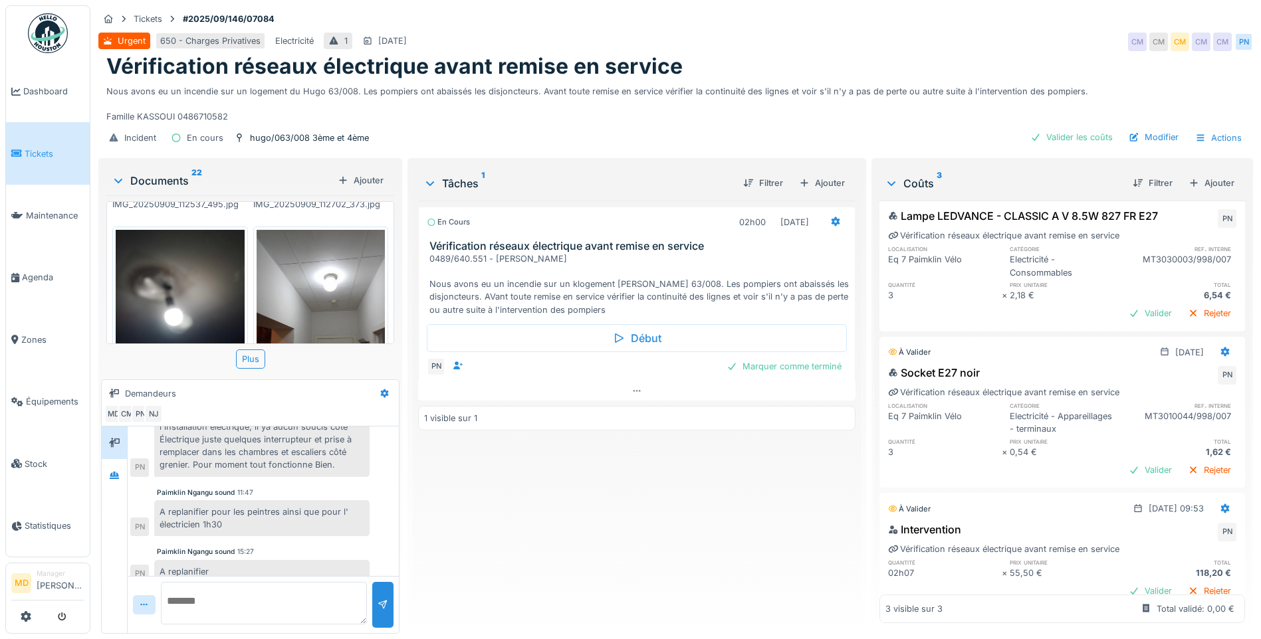
scroll to position [0, 0]
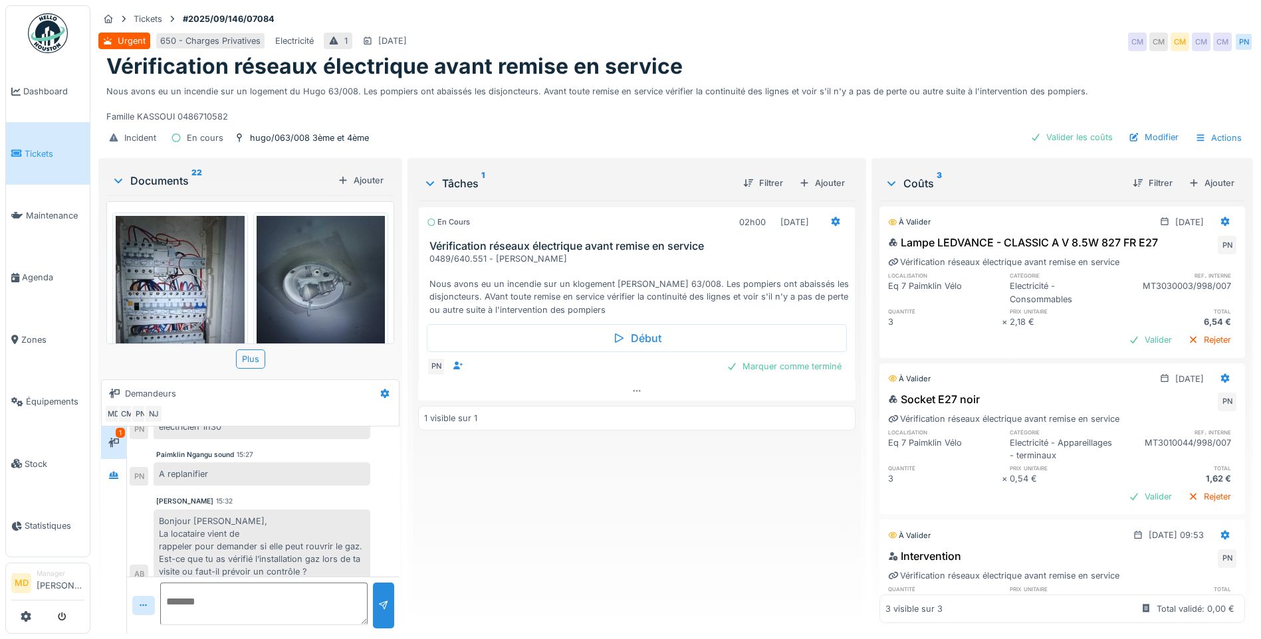
scroll to position [10, 0]
click at [298, 510] on div "Bonjour [PERSON_NAME], La locataire vient de rappeler pour demander si elle peu…" at bounding box center [261, 547] width 217 height 74
click at [120, 471] on div at bounding box center [114, 475] width 20 height 17
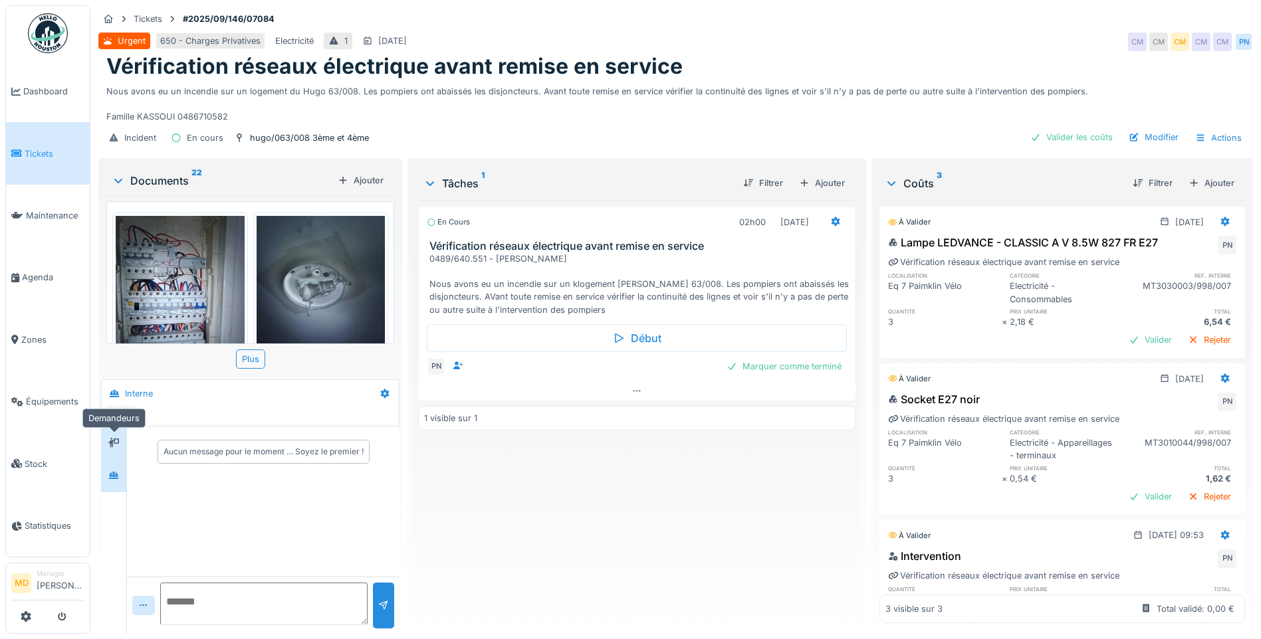
click at [117, 439] on icon at bounding box center [113, 443] width 11 height 9
